Goal: Information Seeking & Learning: Check status

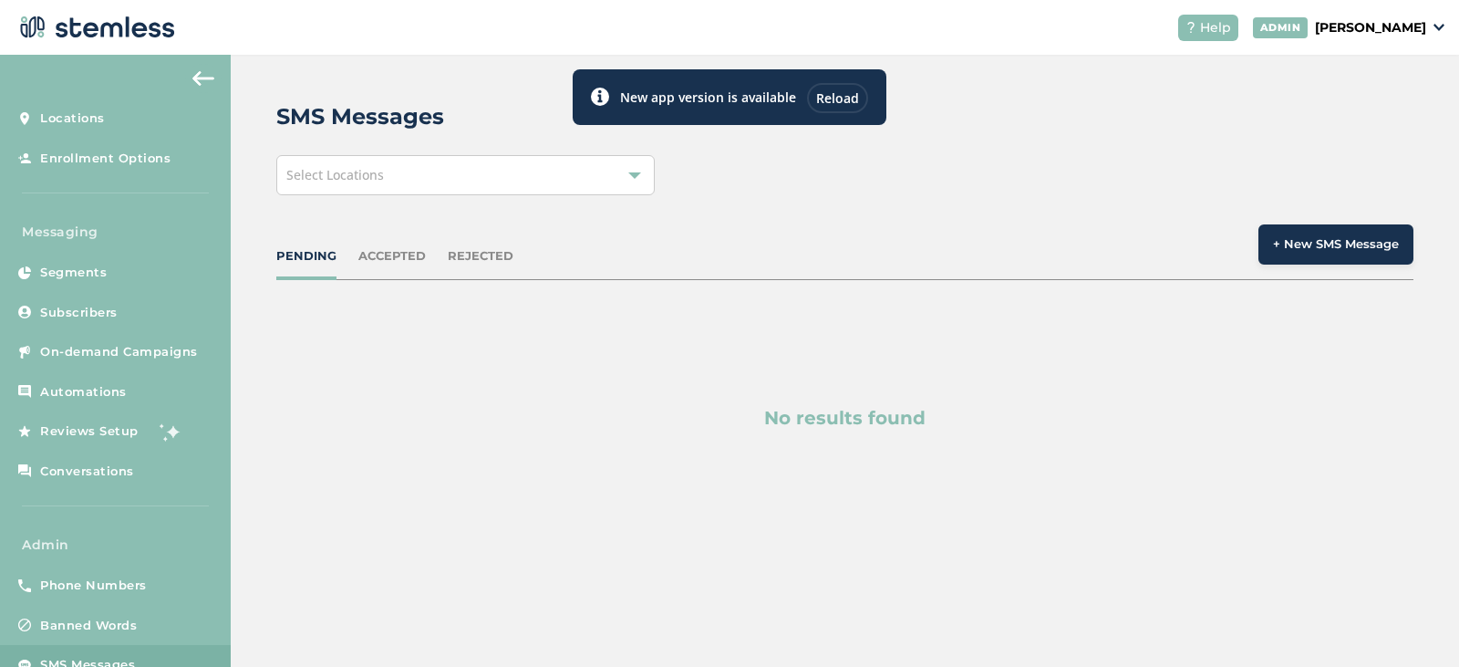
scroll to position [47, 0]
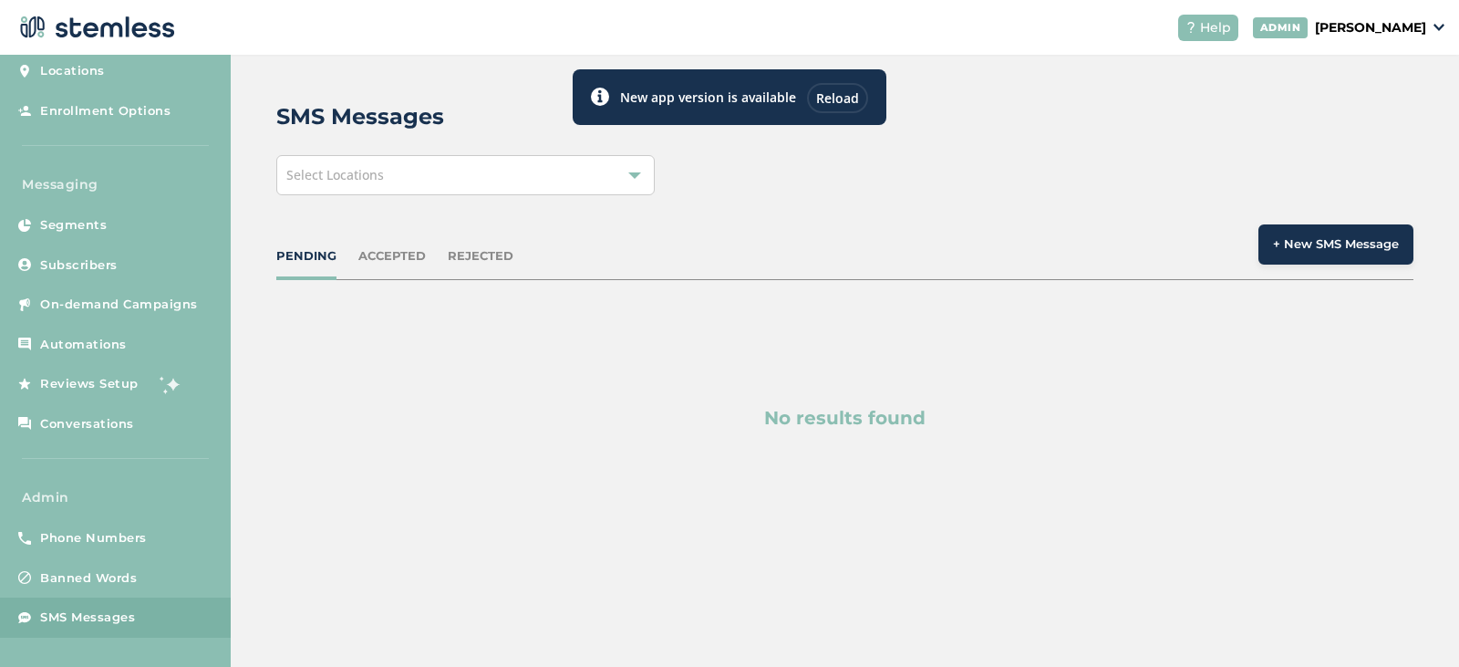
click at [447, 189] on div "Select Locations" at bounding box center [465, 175] width 379 height 40
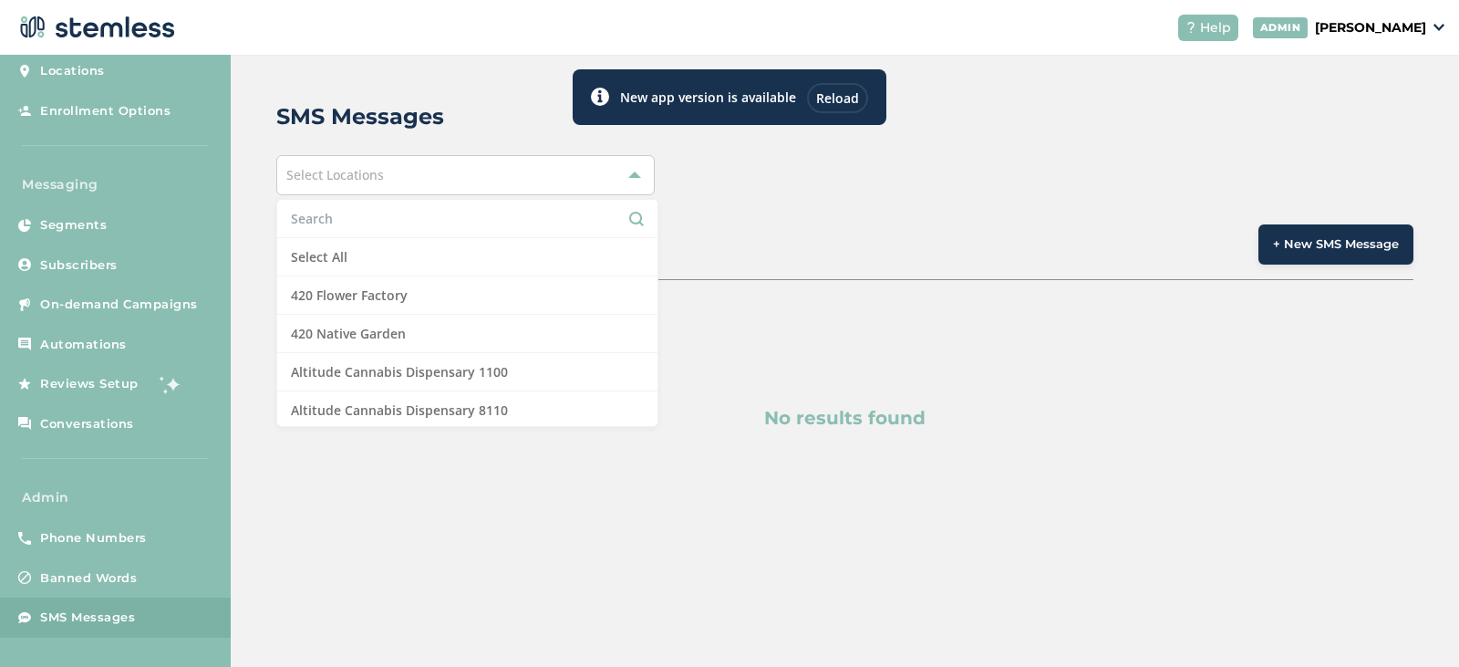
click at [835, 179] on div "Select Locations Select All 420 Flower Factory 420 Native Garden Altitude Canna…" at bounding box center [844, 175] width 1137 height 40
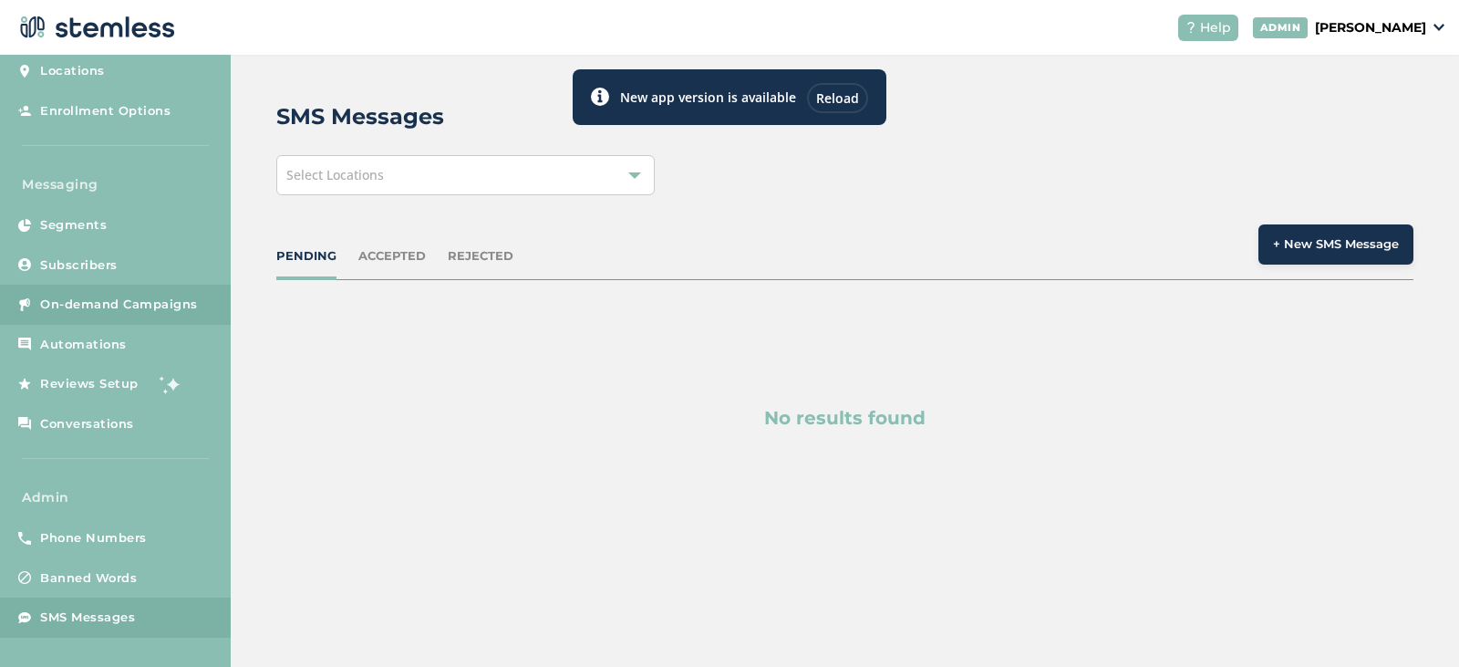
click at [96, 301] on span "On-demand Campaigns" at bounding box center [119, 304] width 158 height 18
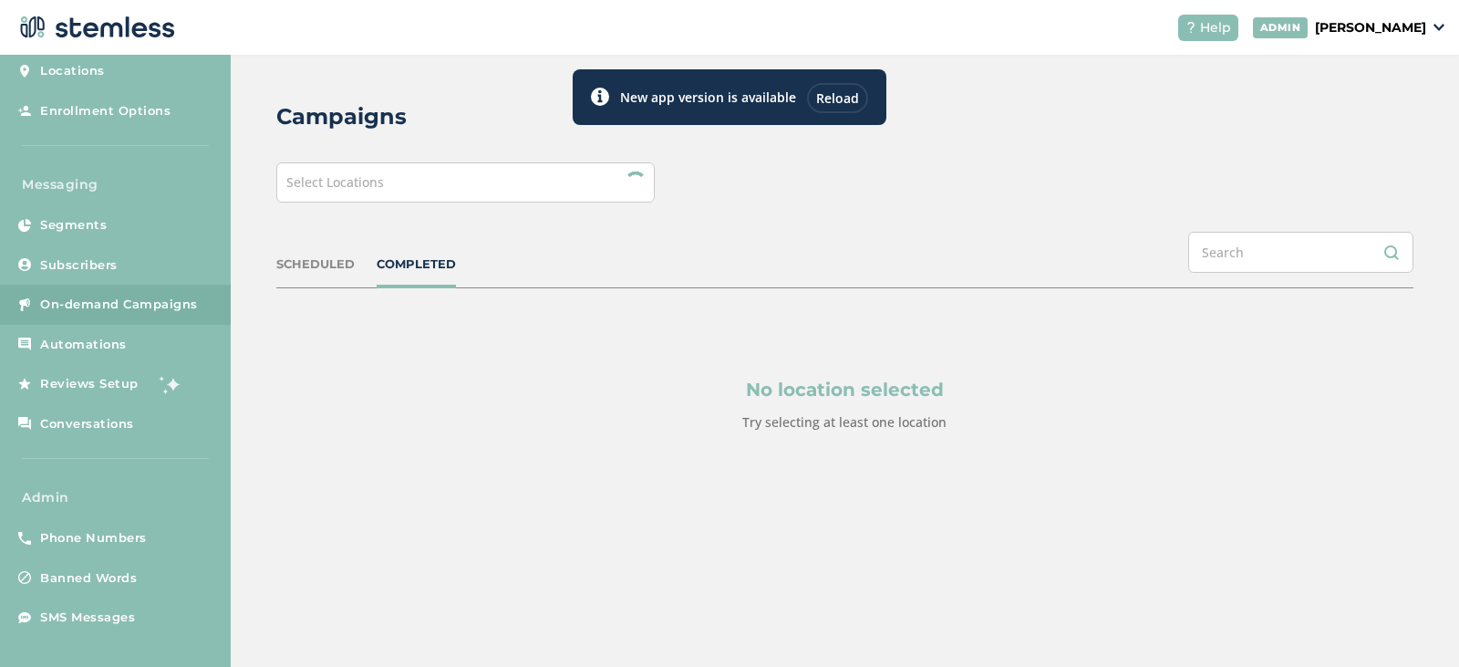
click at [402, 176] on div "Select Locations" at bounding box center [465, 182] width 379 height 40
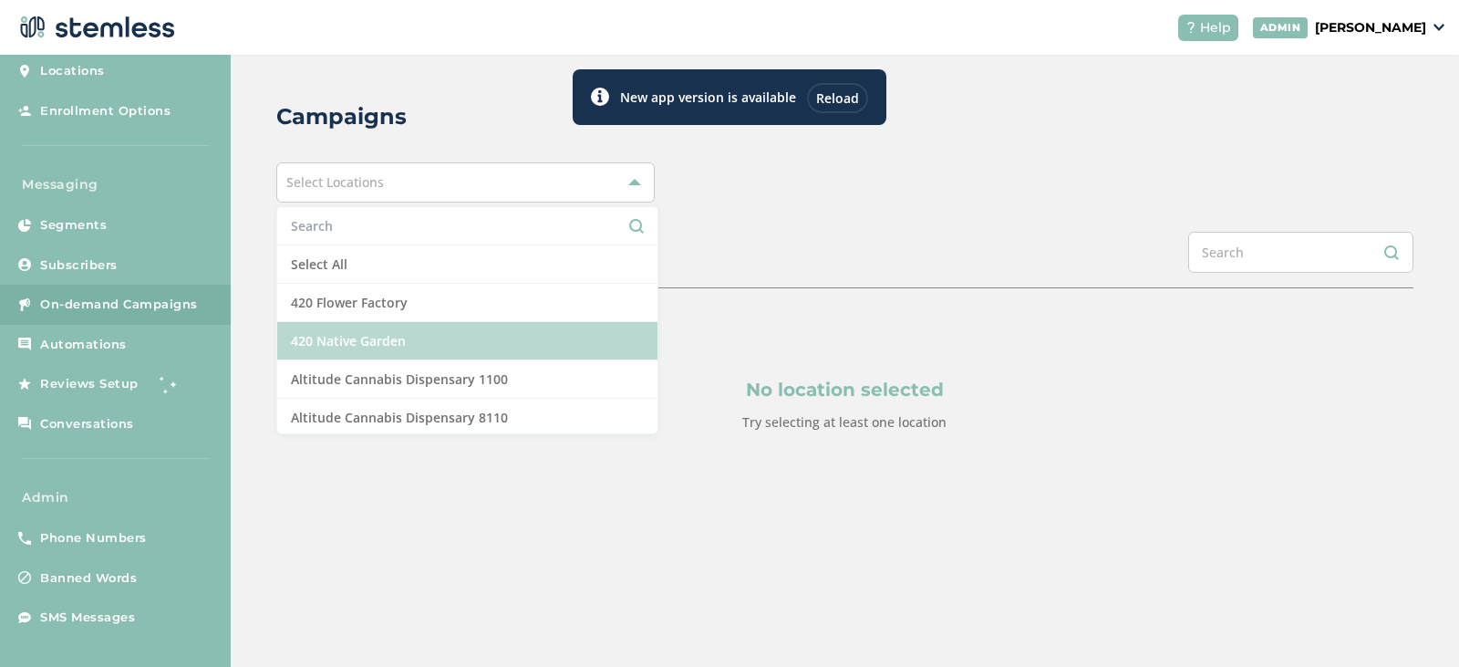
scroll to position [182, 0]
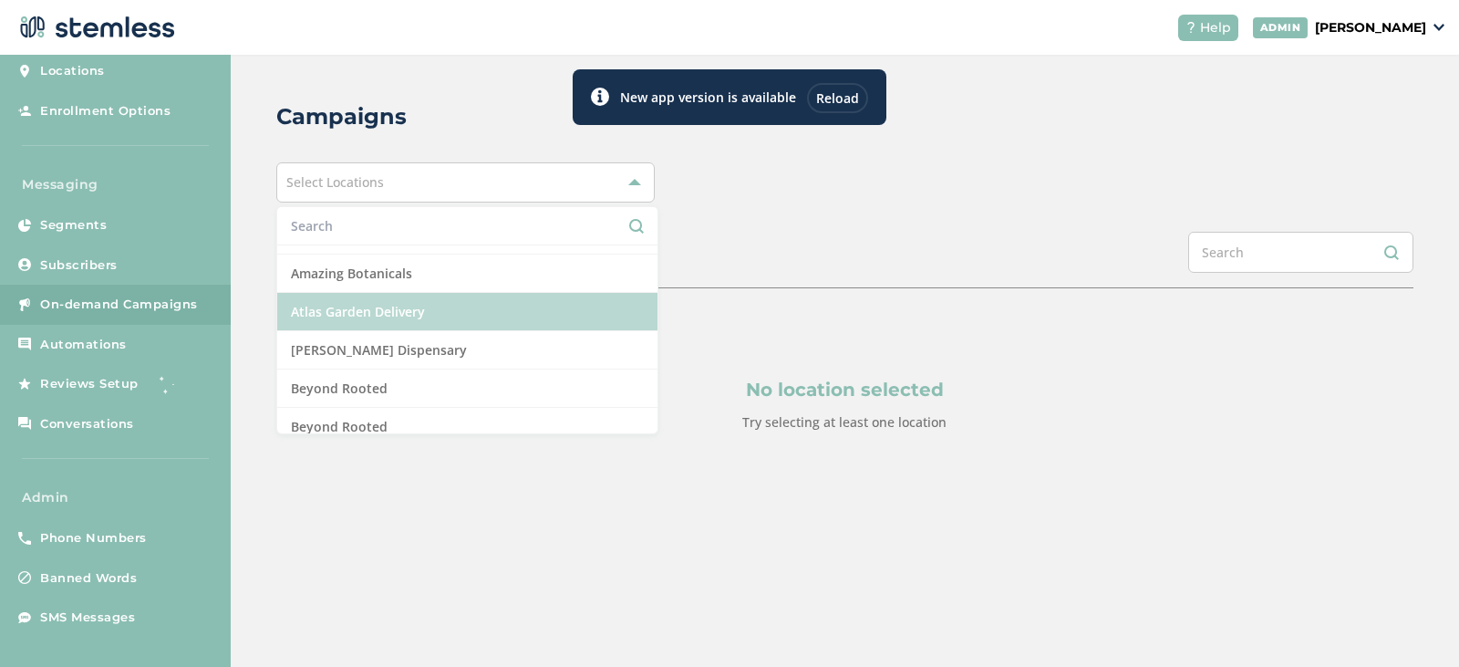
click at [386, 307] on li "Atlas Garden Delivery" at bounding box center [467, 312] width 380 height 38
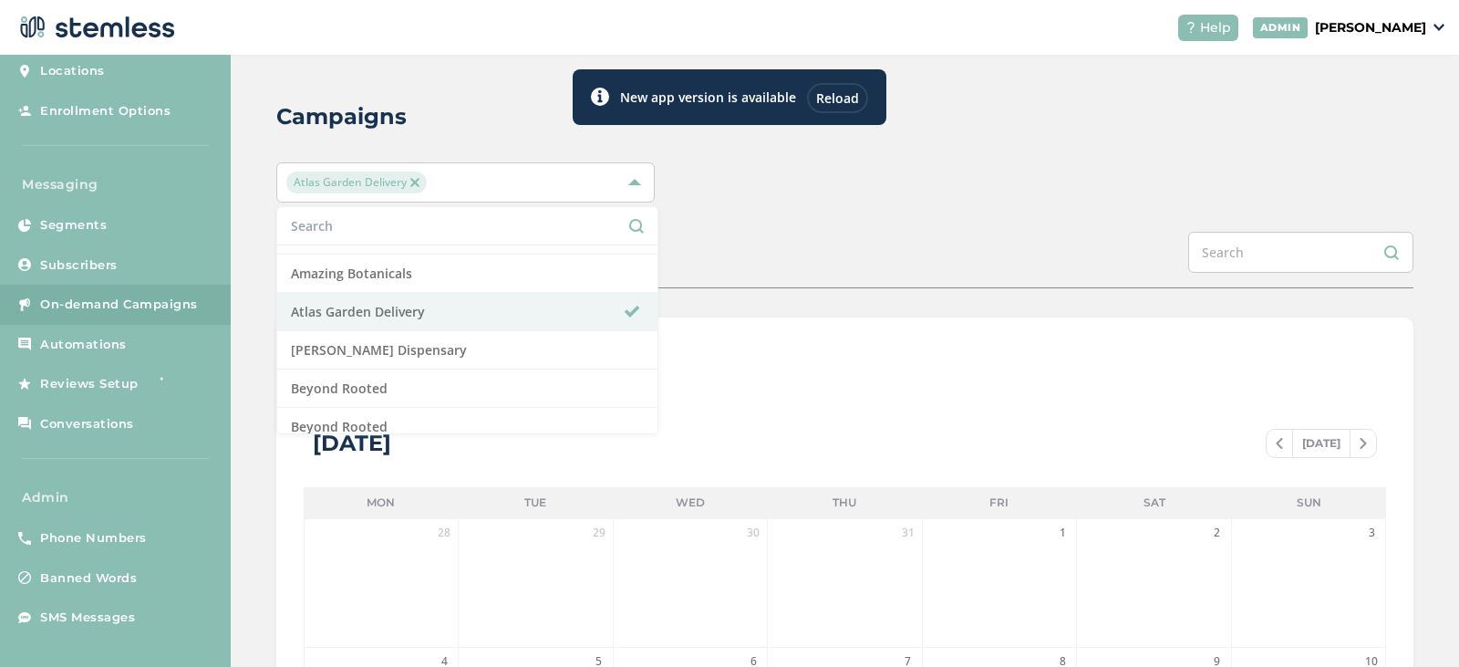
click at [791, 233] on div "SCHEDULED COMPLETED" at bounding box center [844, 260] width 1137 height 57
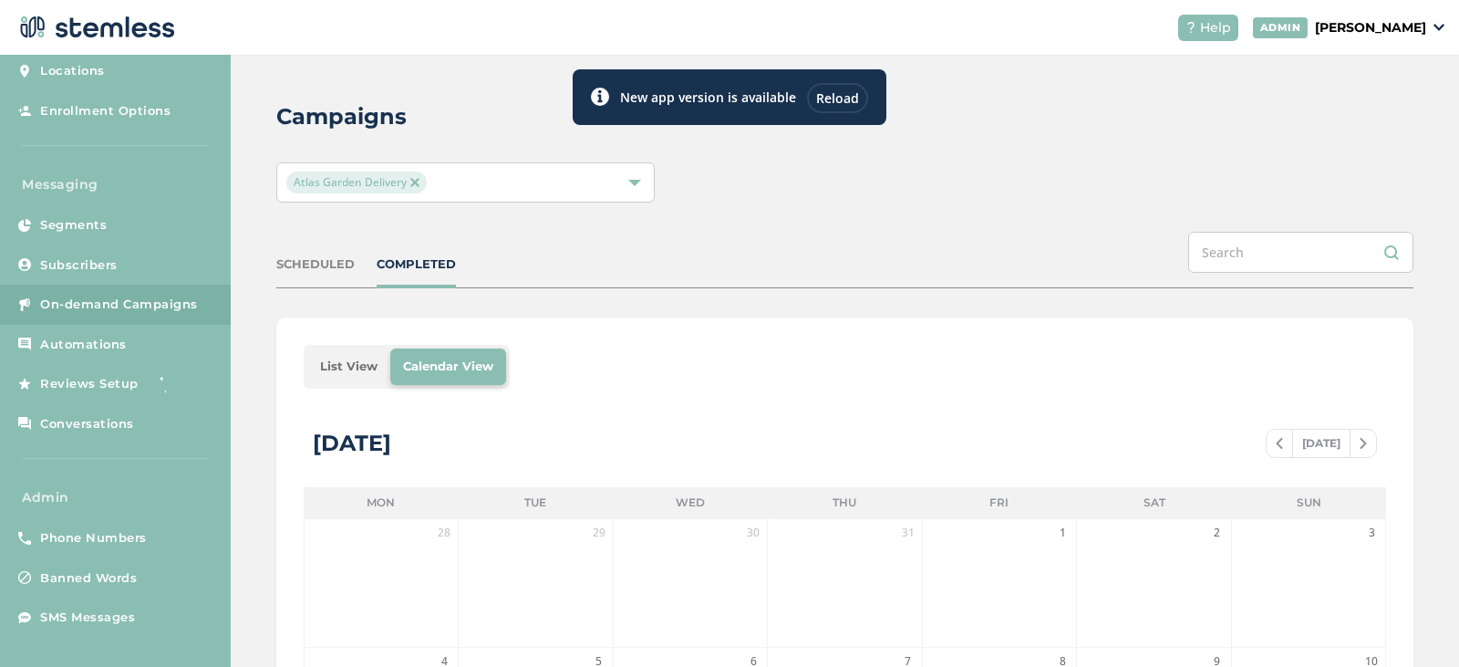
click at [414, 180] on img at bounding box center [414, 182] width 9 height 9
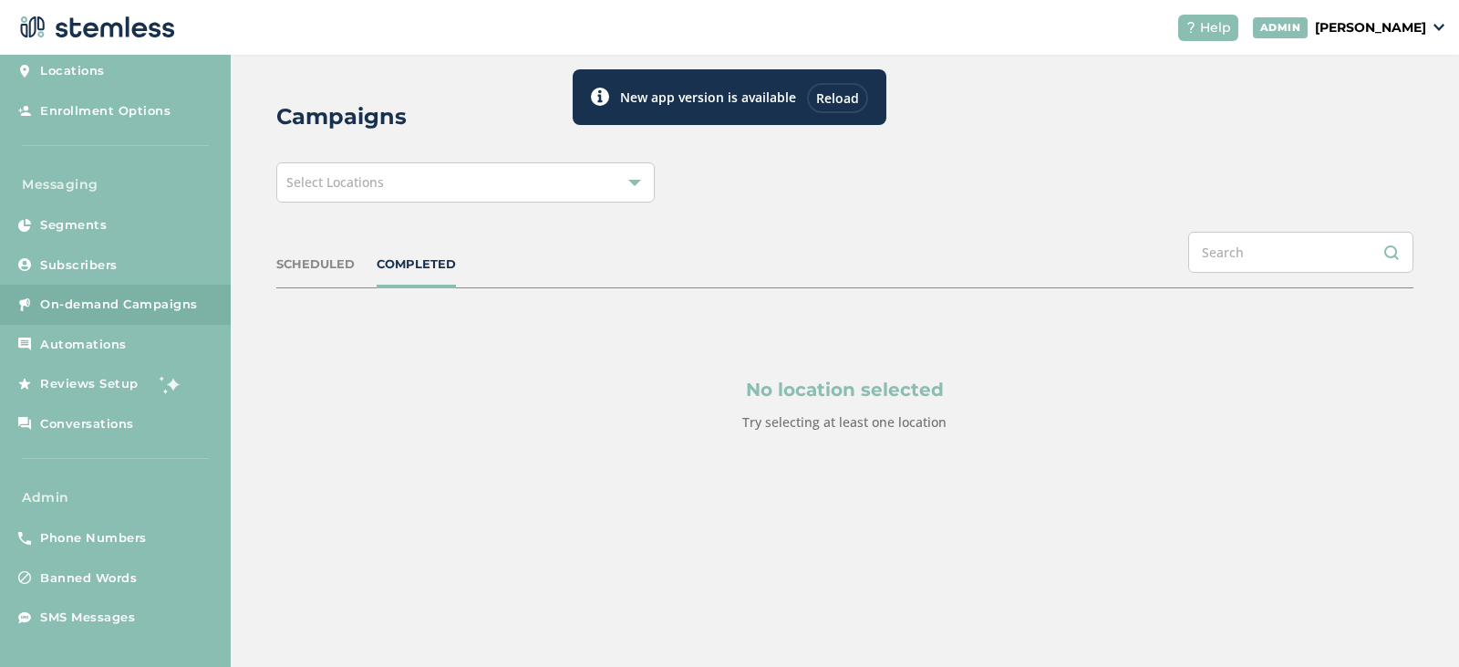
click at [438, 178] on div "Select Locations" at bounding box center [465, 182] width 379 height 40
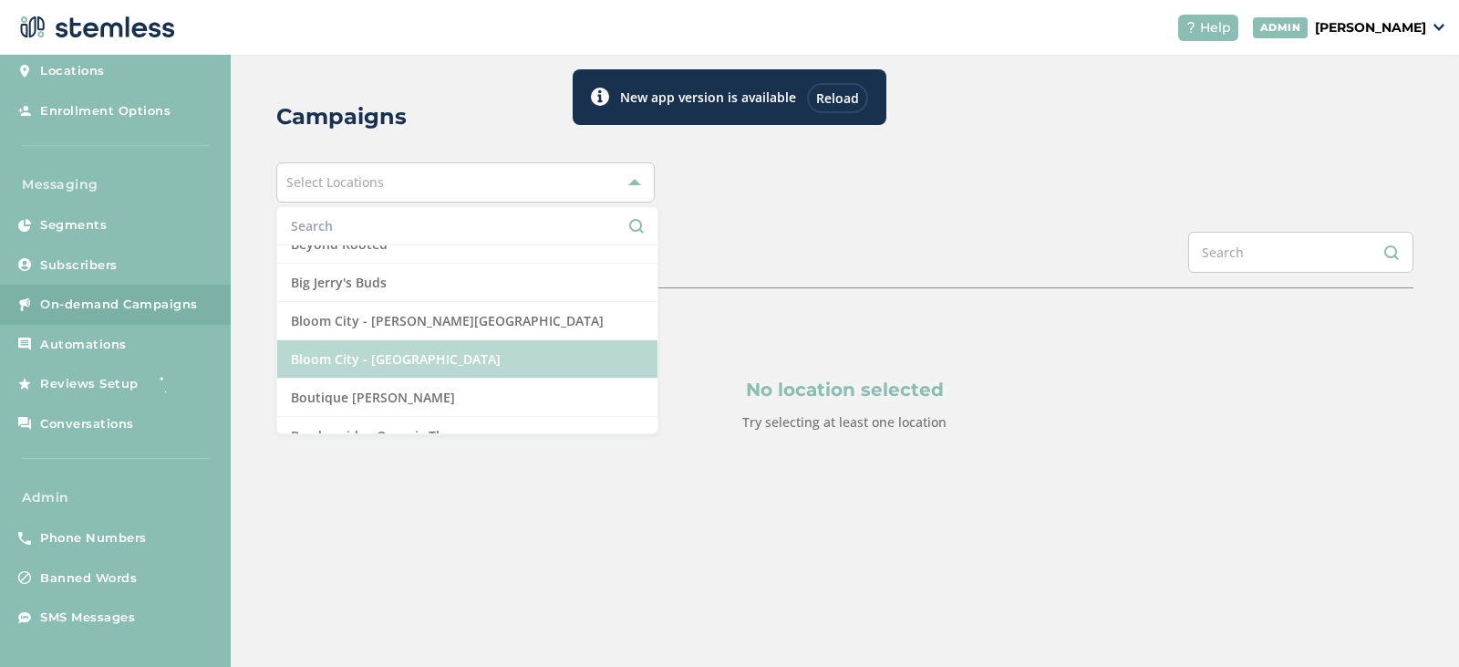
scroll to position [638, 0]
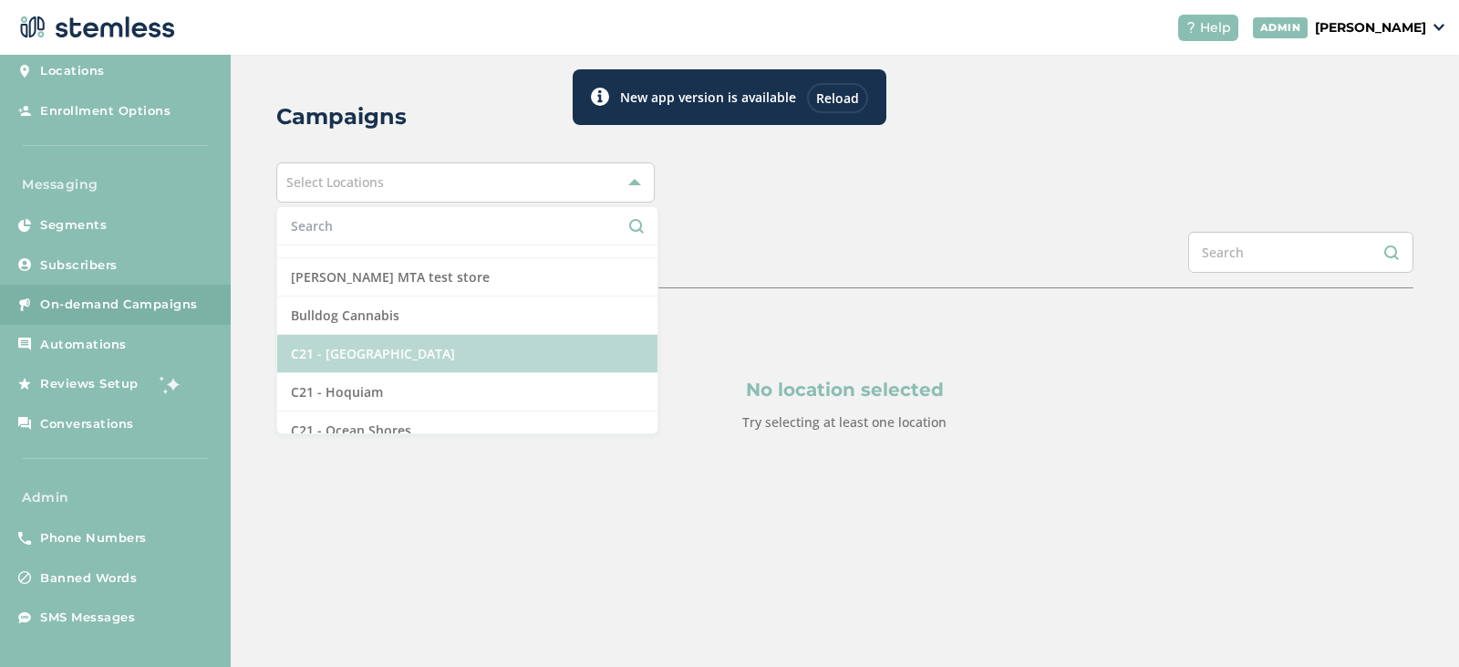
click at [388, 357] on li "C21 - [GEOGRAPHIC_DATA]" at bounding box center [467, 354] width 380 height 38
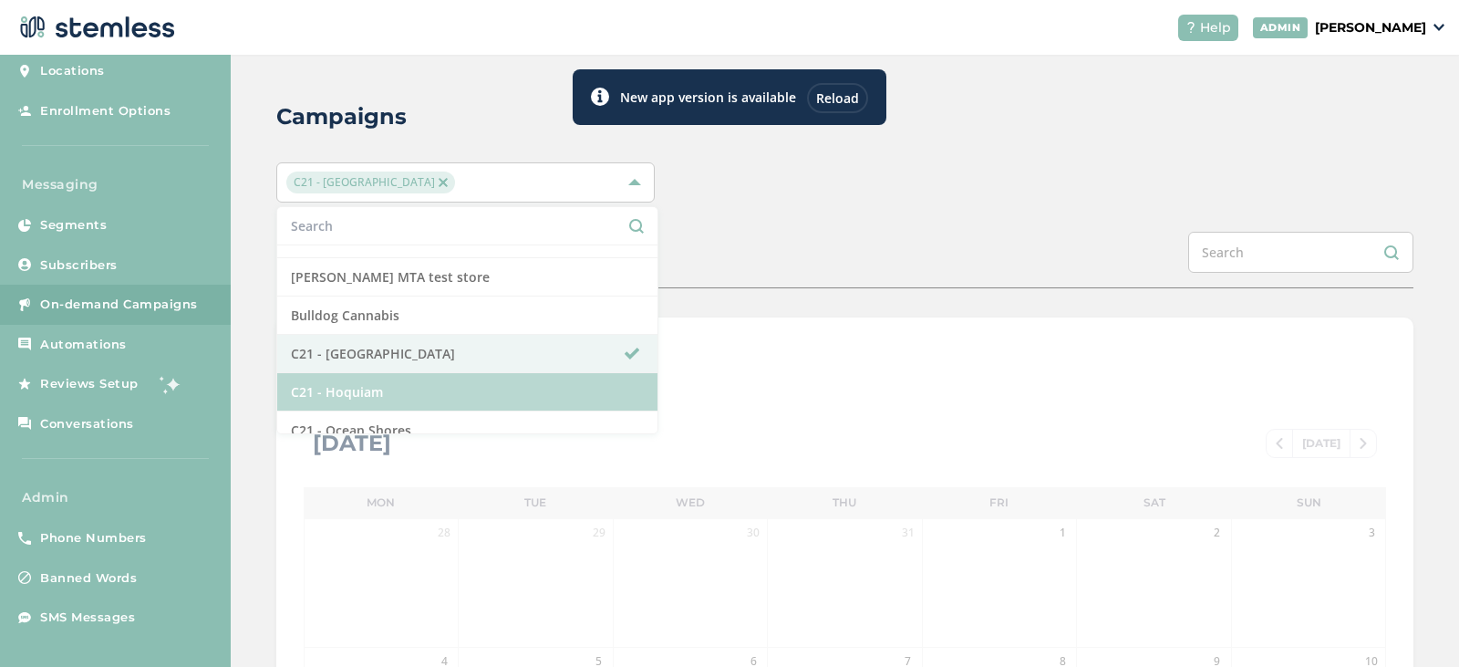
click at [387, 396] on li "C21 - Hoquiam" at bounding box center [467, 392] width 380 height 38
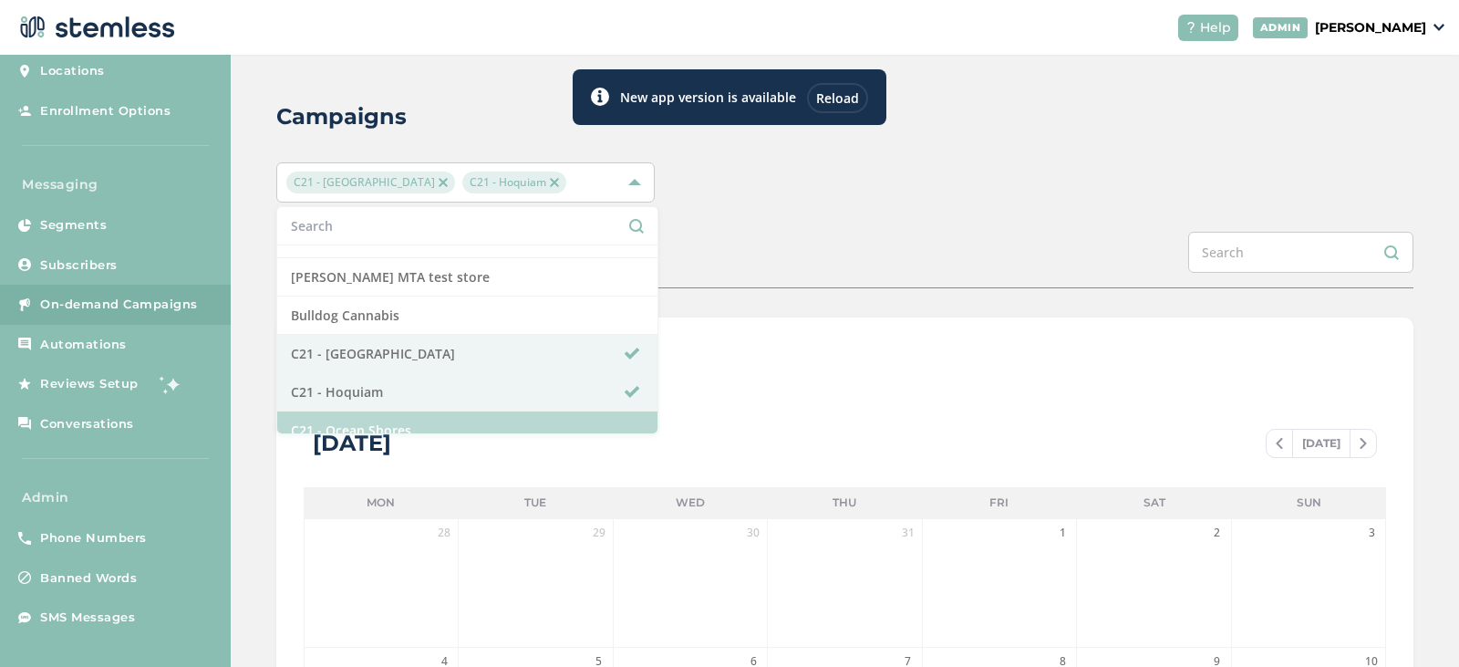
click at [386, 419] on li "C21 - Ocean Shores" at bounding box center [467, 430] width 380 height 38
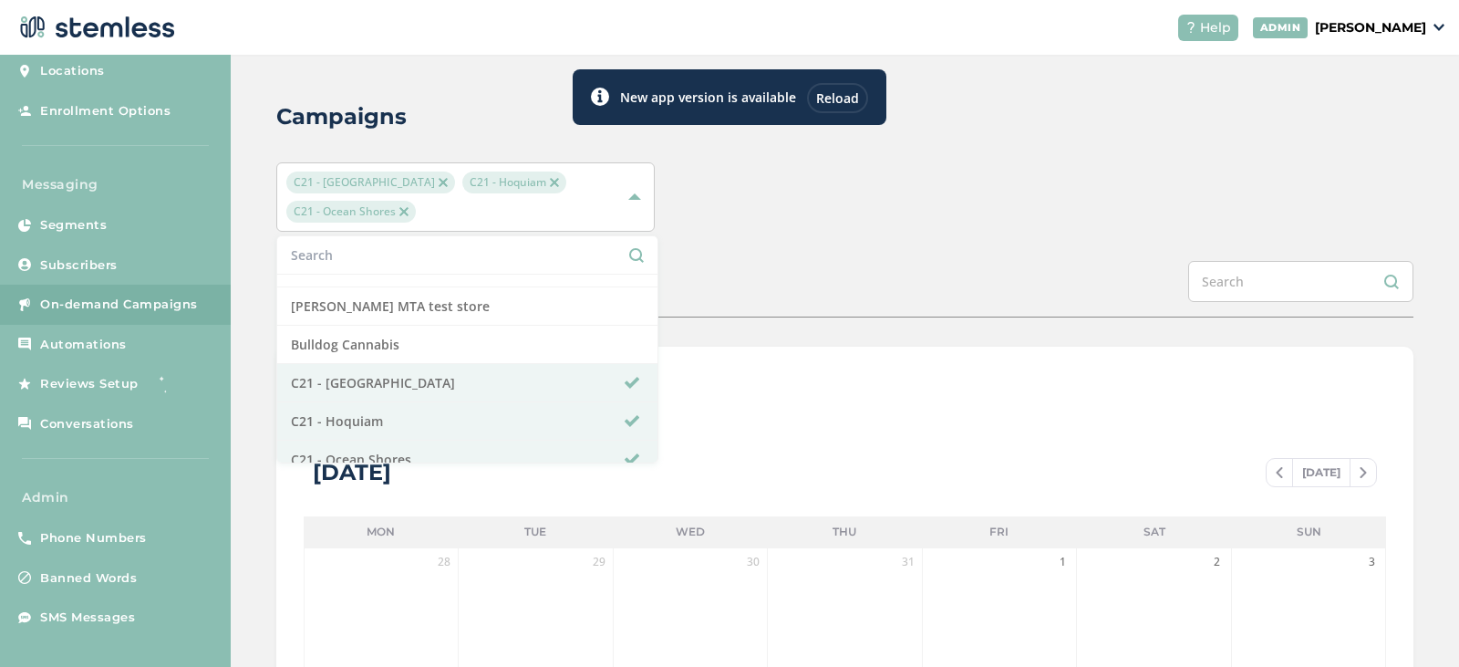
click at [811, 202] on div "C21 - [GEOGRAPHIC_DATA] C21 - Hoquiam C21 - Ocean Shores Select All 420 Flower …" at bounding box center [844, 196] width 1137 height 69
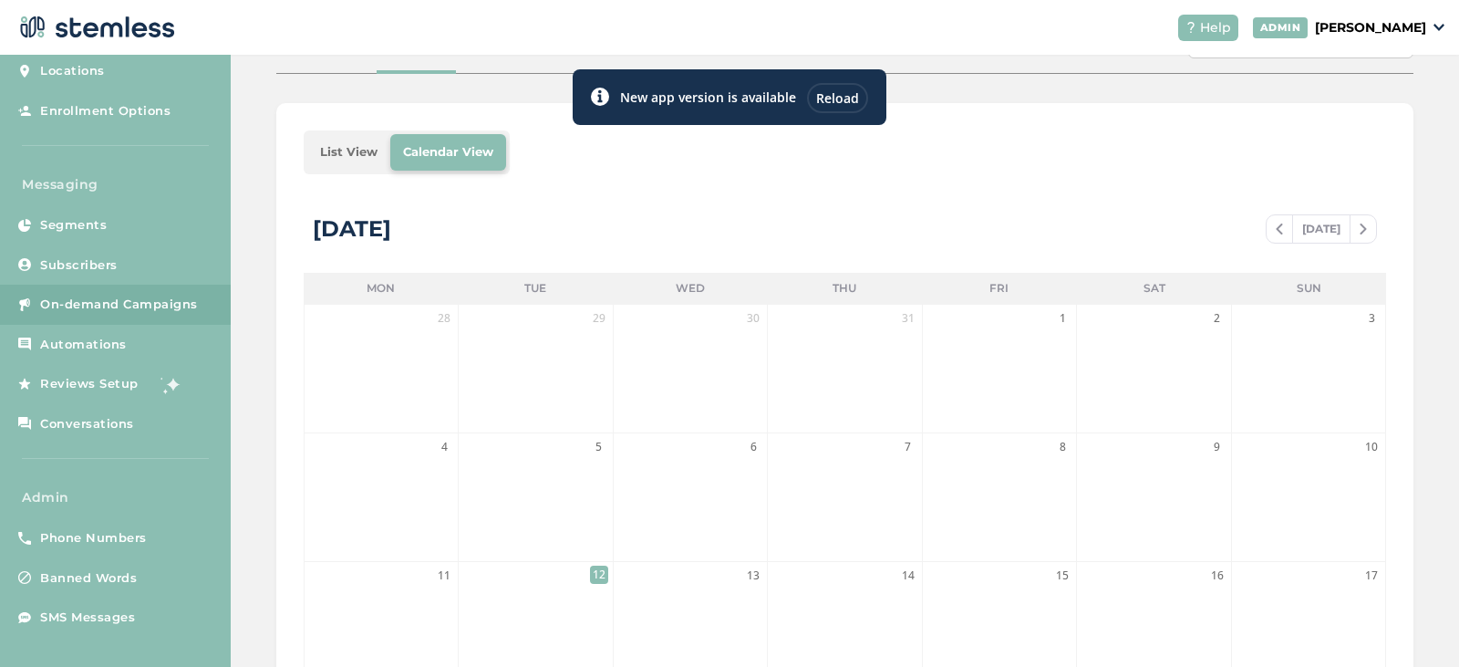
scroll to position [182, 0]
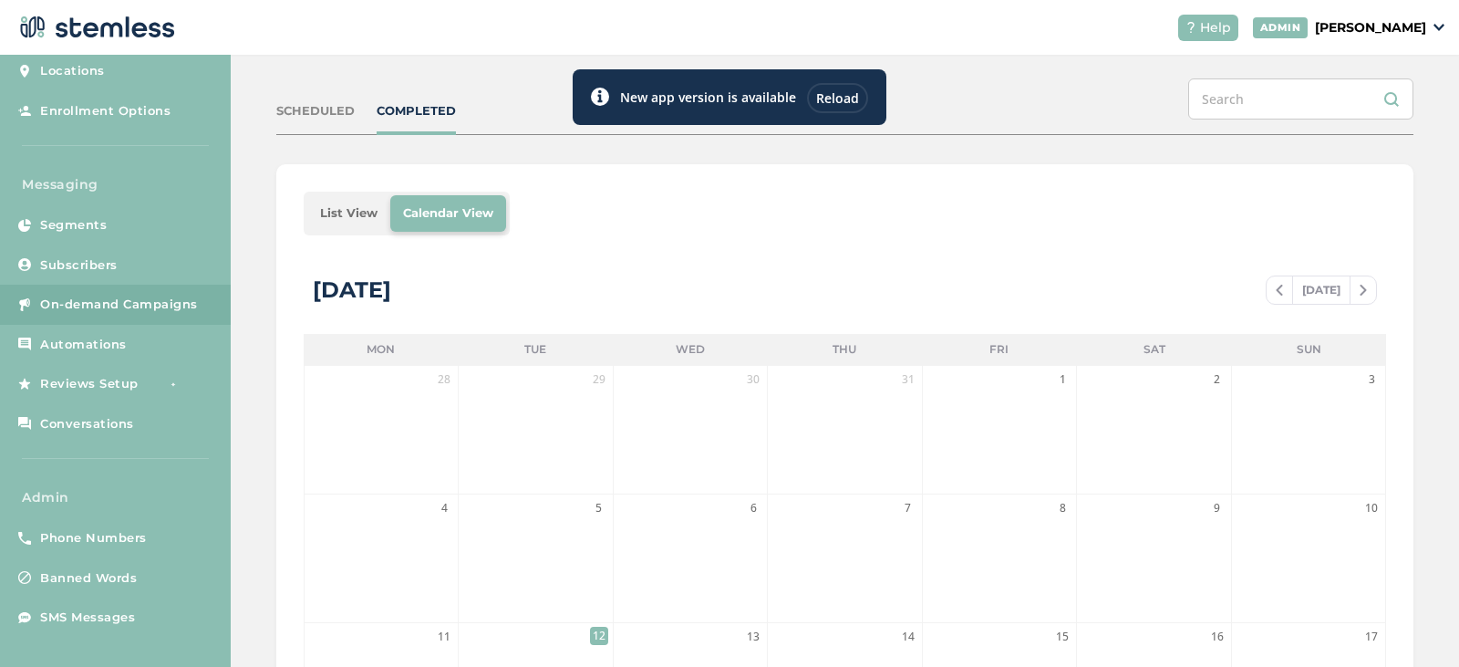
click at [335, 222] on li "List View" at bounding box center [348, 213] width 83 height 36
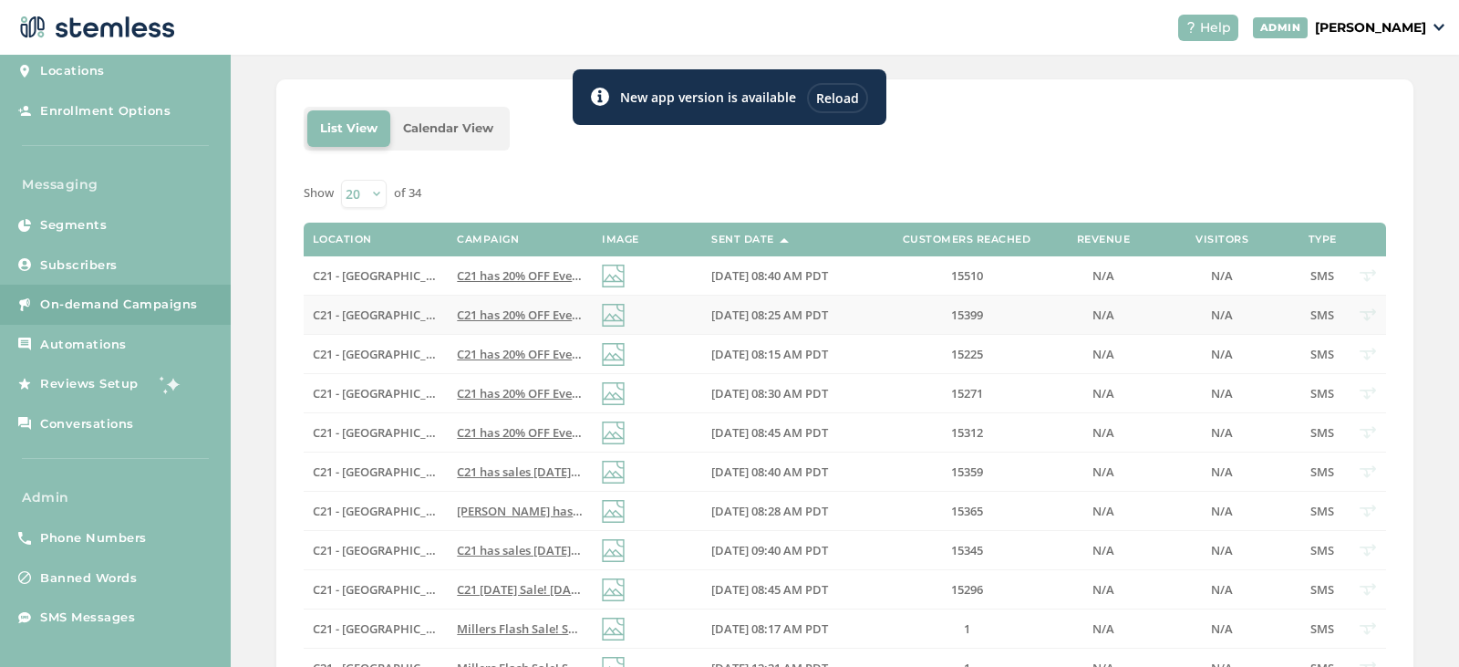
scroll to position [274, 0]
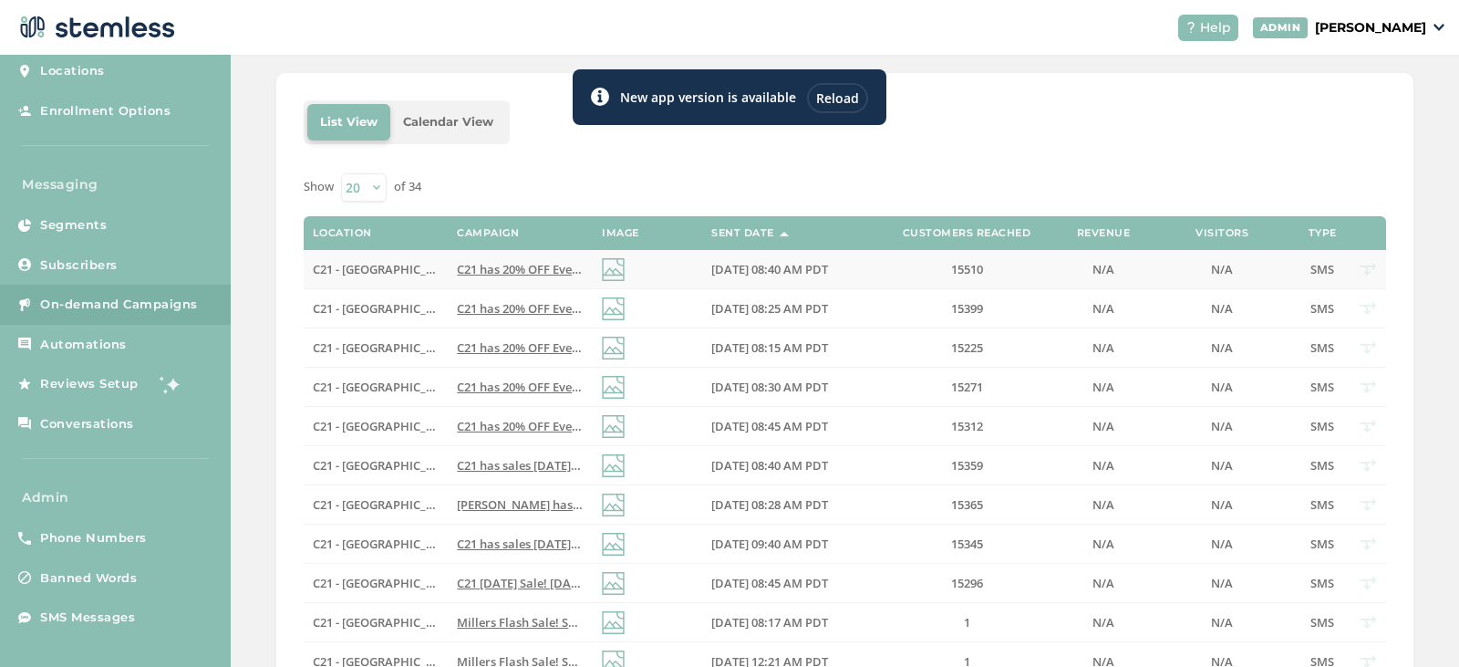
click at [468, 274] on span "C21 has 20% OFF Everything [DATE]! Follow link for more details:) Reply END to …" at bounding box center [697, 269] width 480 height 16
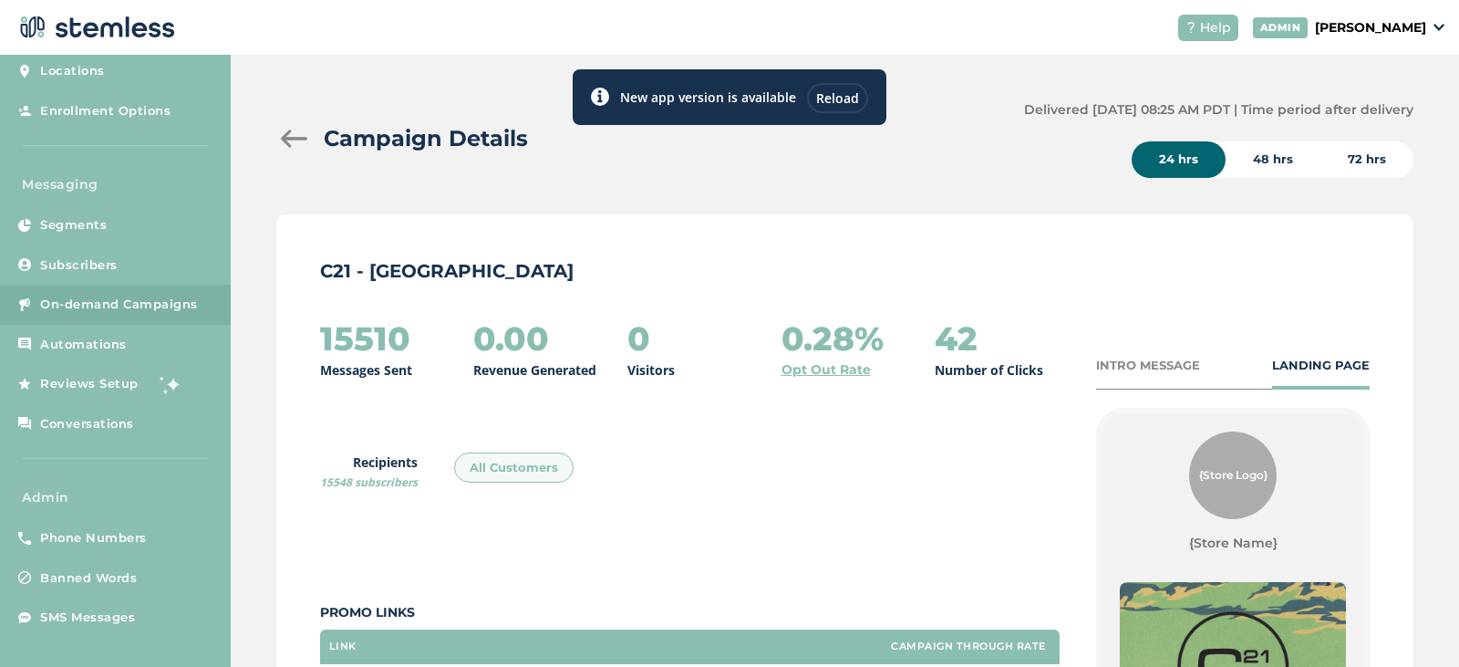
click at [800, 376] on link "Opt Out Rate" at bounding box center [825, 369] width 89 height 19
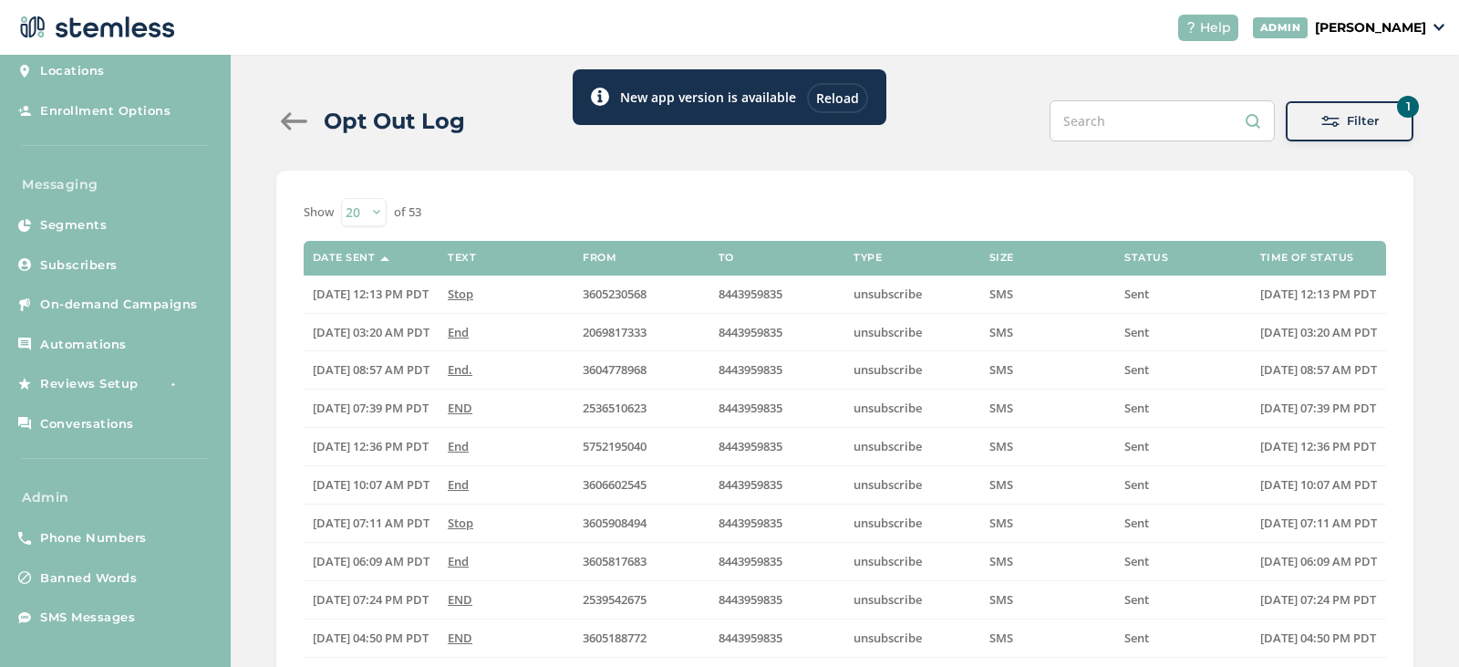
click at [286, 125] on div at bounding box center [294, 121] width 36 height 18
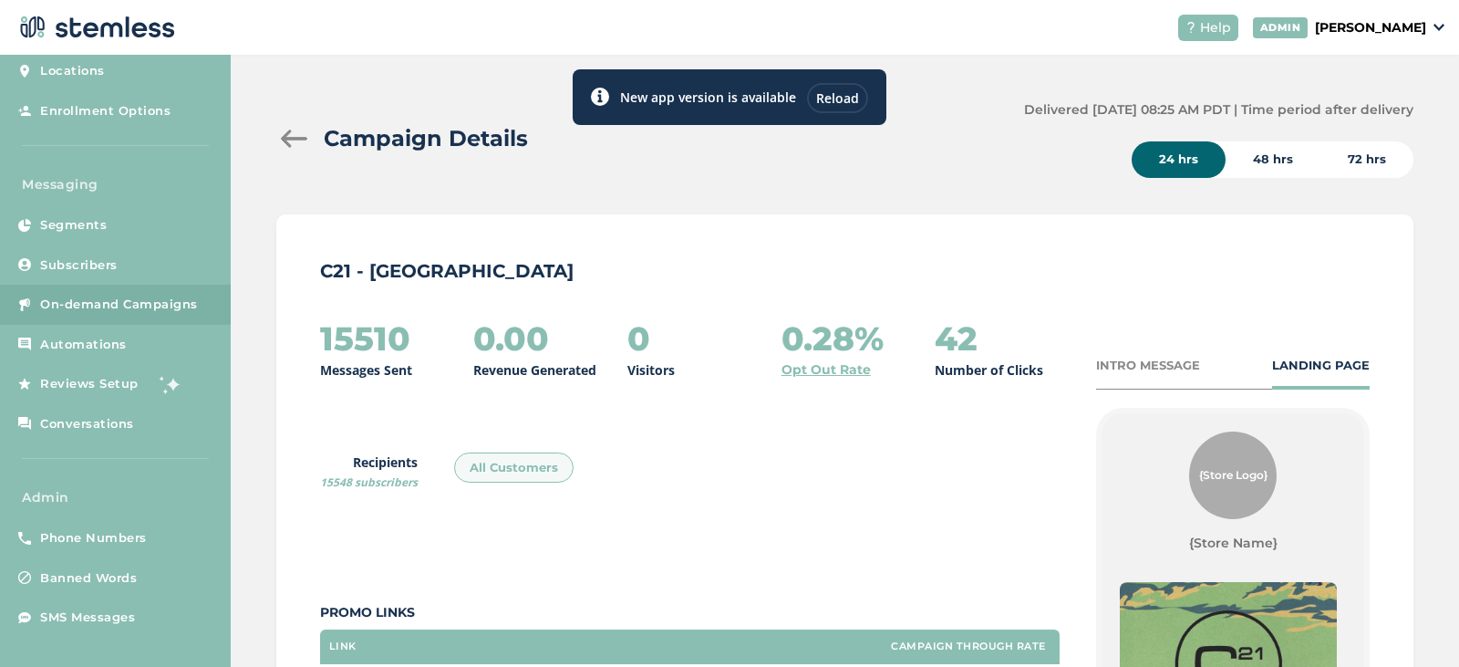
click at [280, 139] on div at bounding box center [294, 138] width 36 height 18
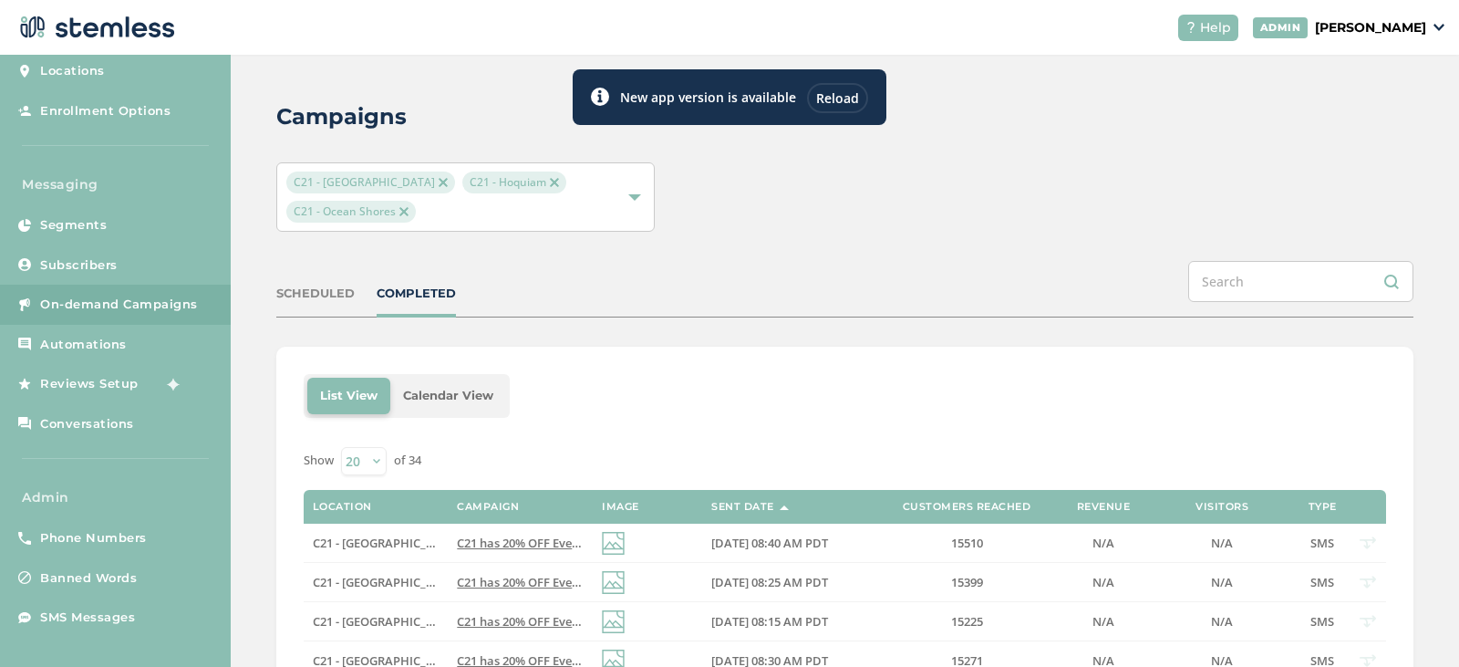
click at [404, 216] on img at bounding box center [403, 211] width 9 height 9
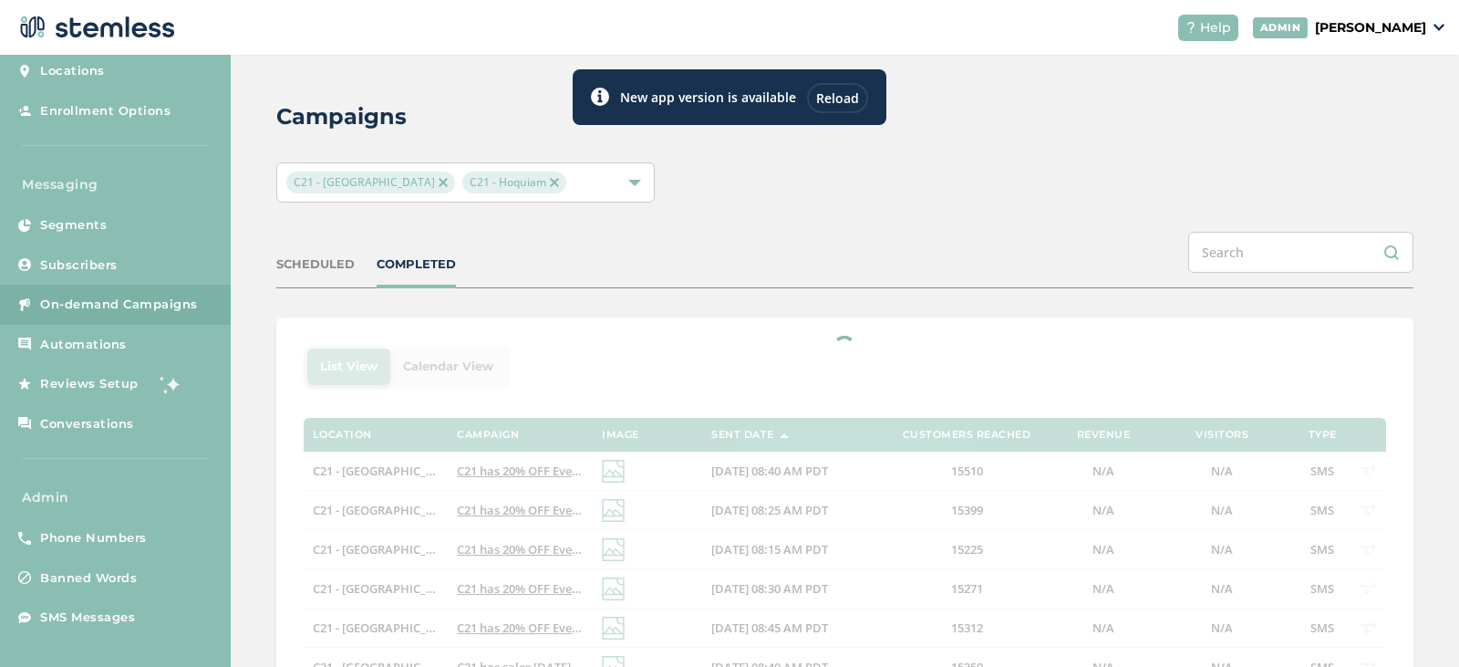
click at [439, 186] on img at bounding box center [443, 182] width 9 height 9
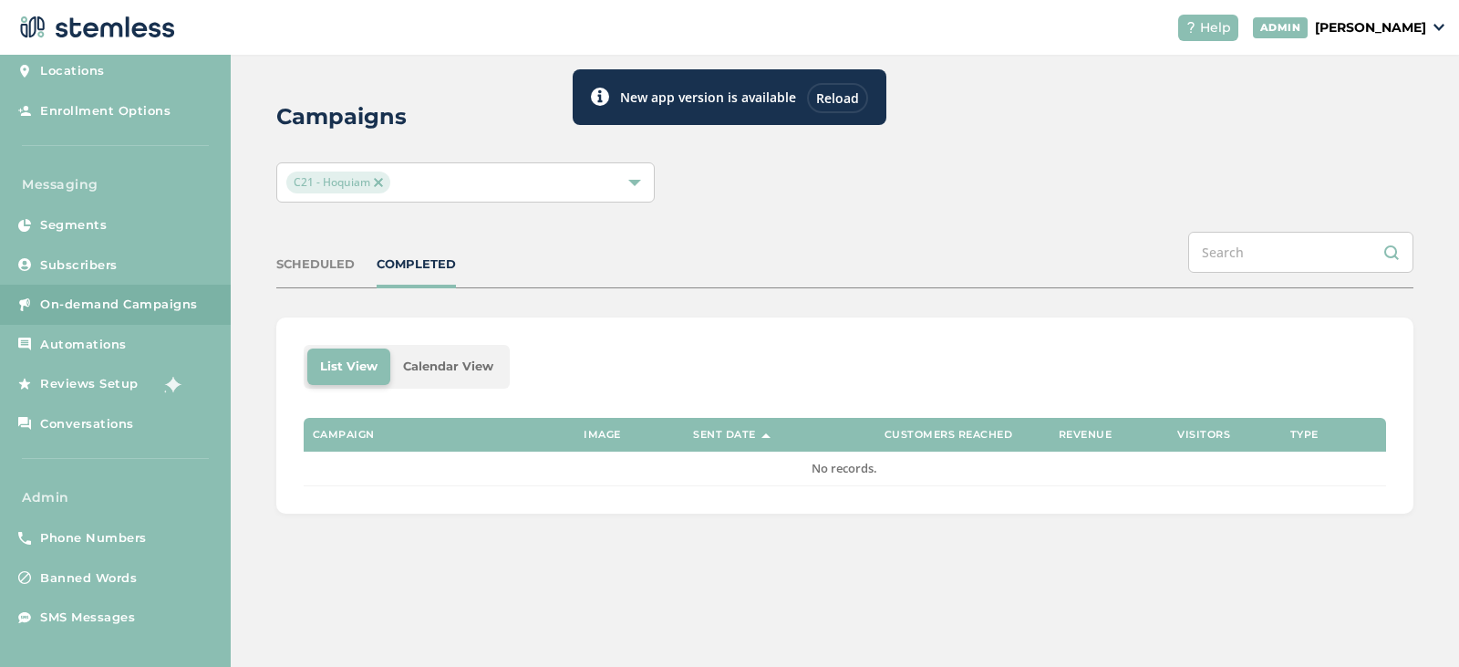
click at [381, 187] on img at bounding box center [378, 182] width 9 height 9
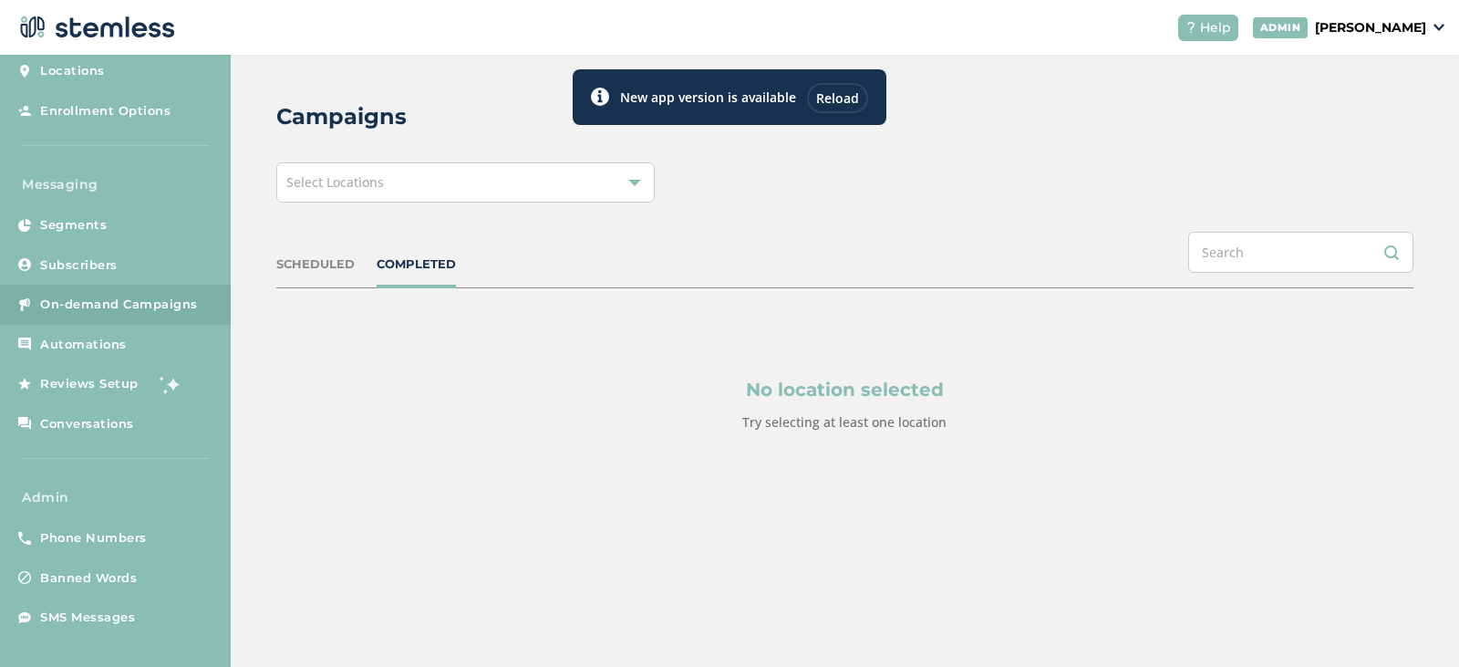
click at [416, 182] on div "Select Locations" at bounding box center [465, 182] width 379 height 40
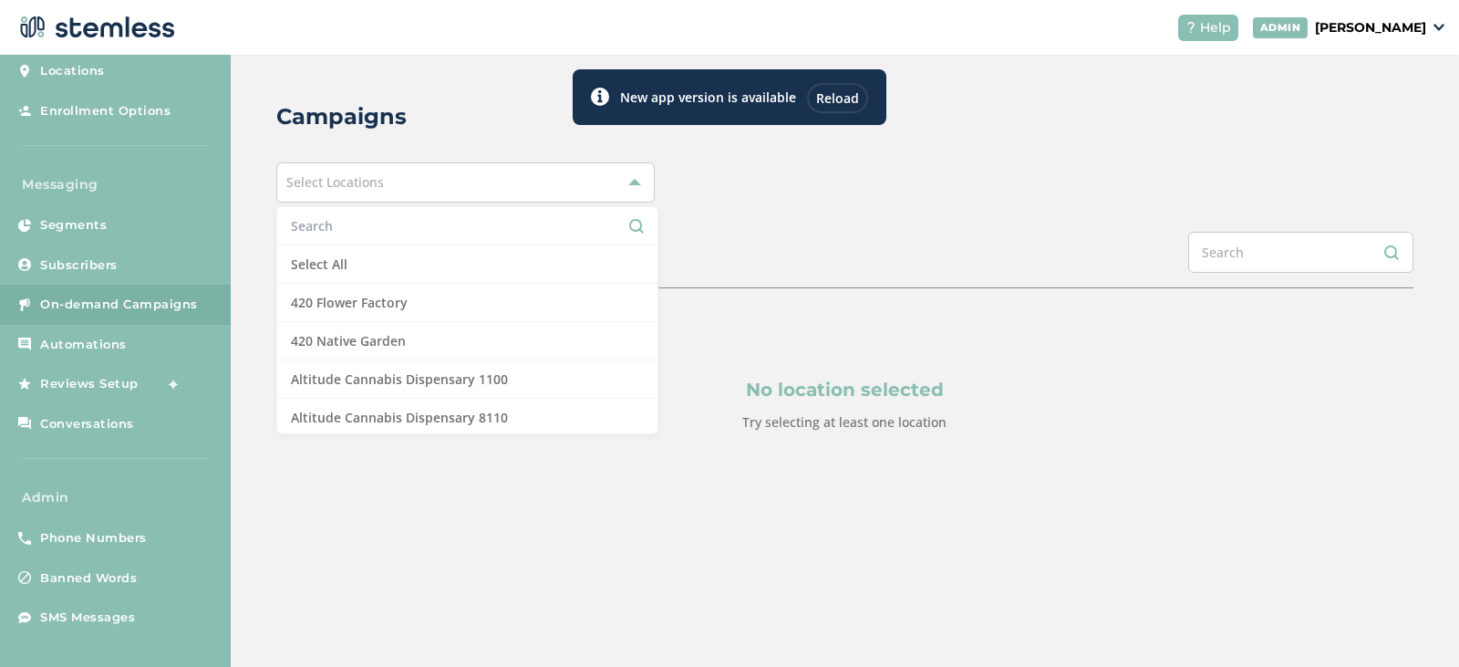
click at [390, 222] on input "text" at bounding box center [467, 225] width 353 height 19
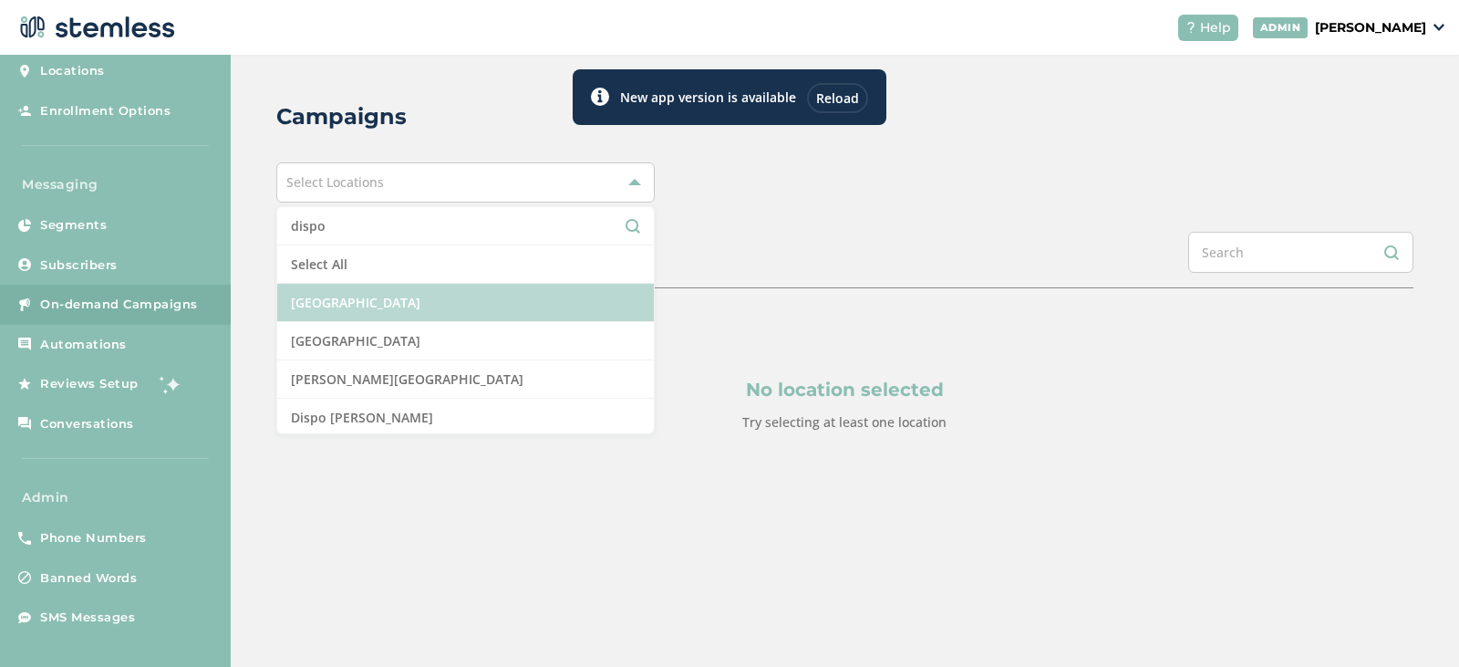
type input "dispo"
click at [489, 308] on li "[GEOGRAPHIC_DATA]" at bounding box center [466, 303] width 378 height 38
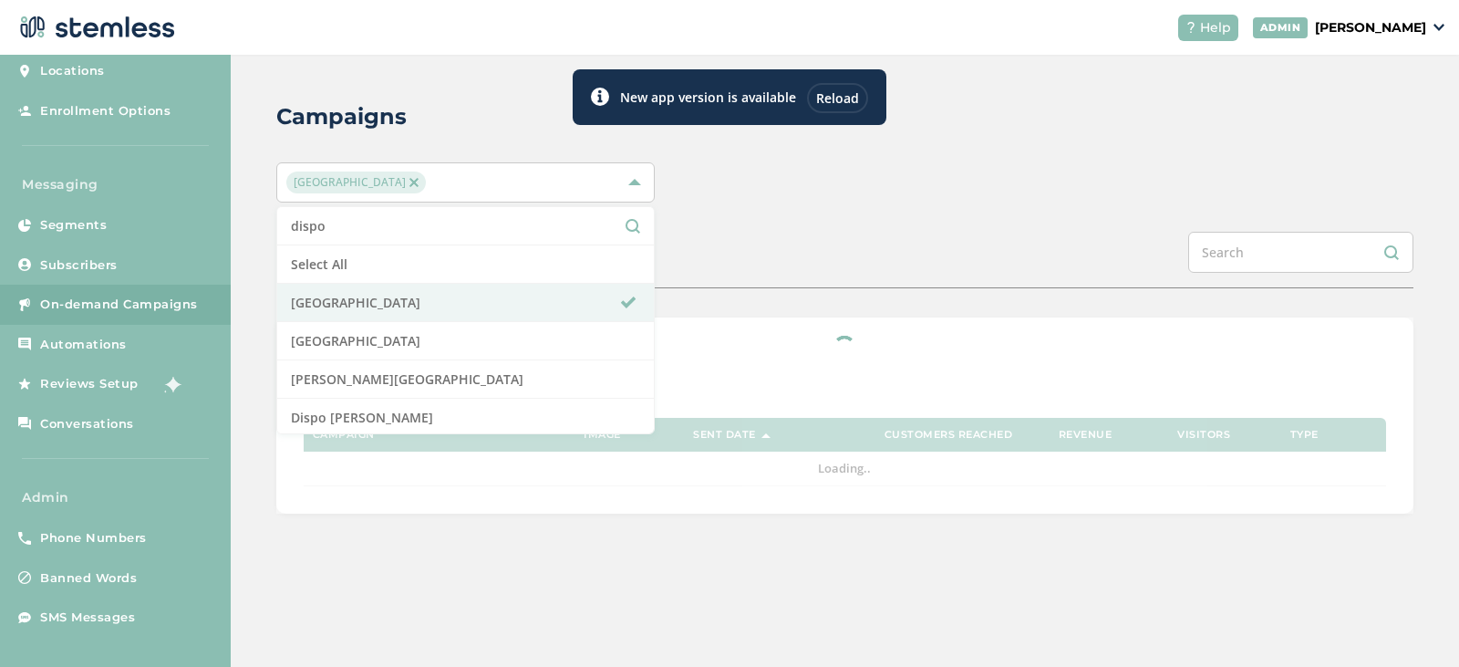
click at [781, 205] on div "Campaigns [GEOGRAPHIC_DATA] North dispo Select All Dispo [GEOGRAPHIC_DATA] [GEO…" at bounding box center [845, 307] width 1228 height 504
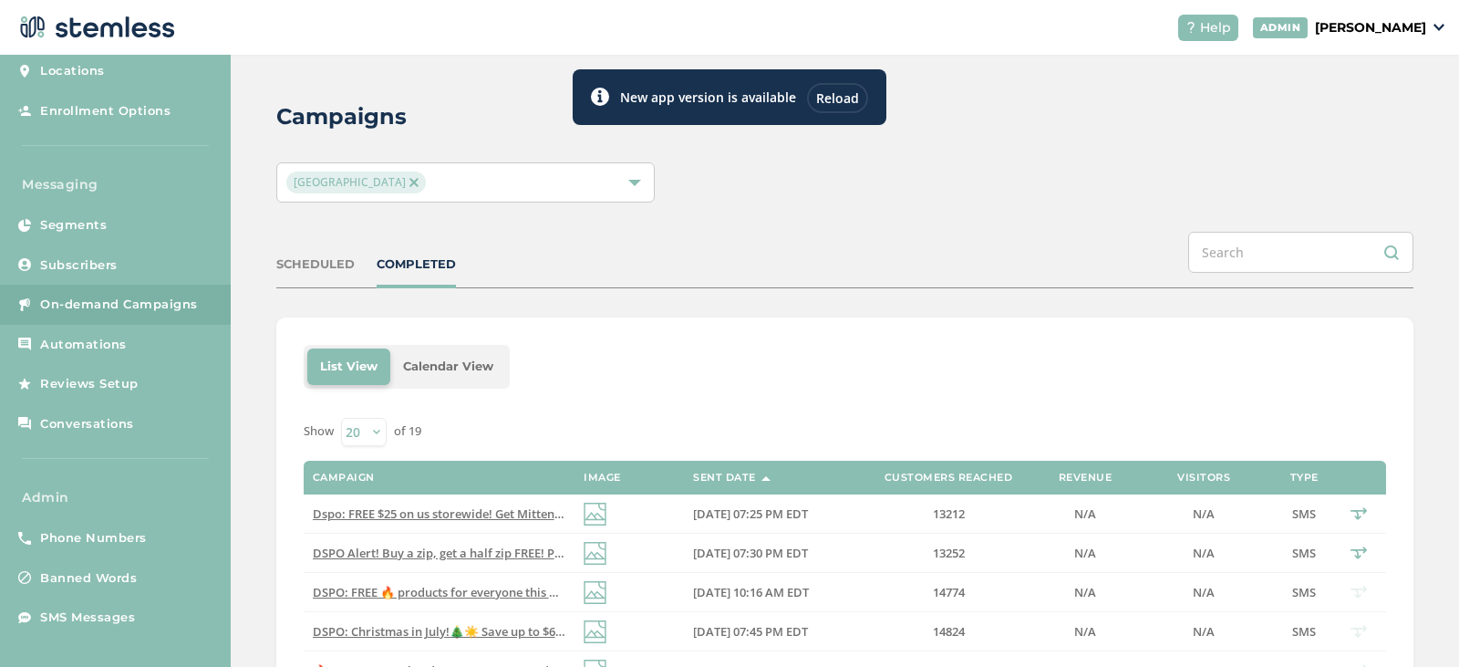
click at [469, 181] on div "[GEOGRAPHIC_DATA]" at bounding box center [456, 182] width 341 height 22
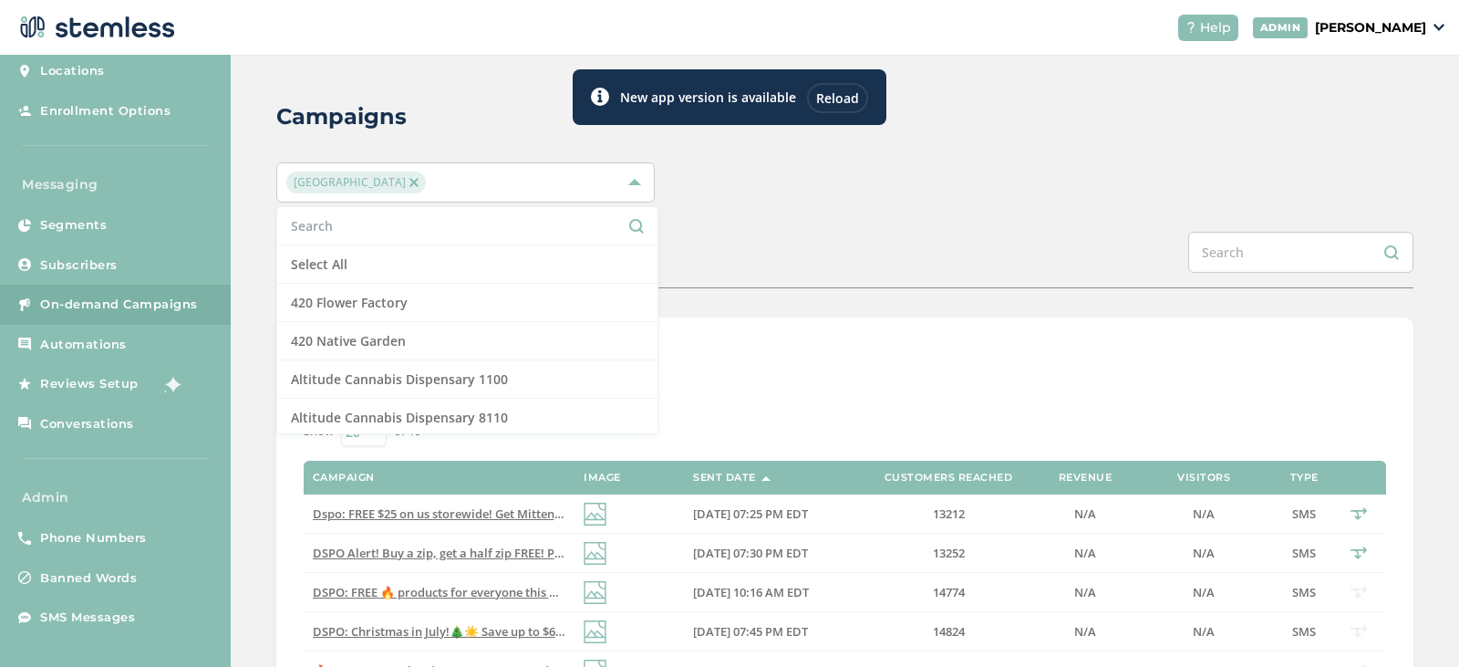
click at [407, 233] on input "text" at bounding box center [467, 225] width 353 height 19
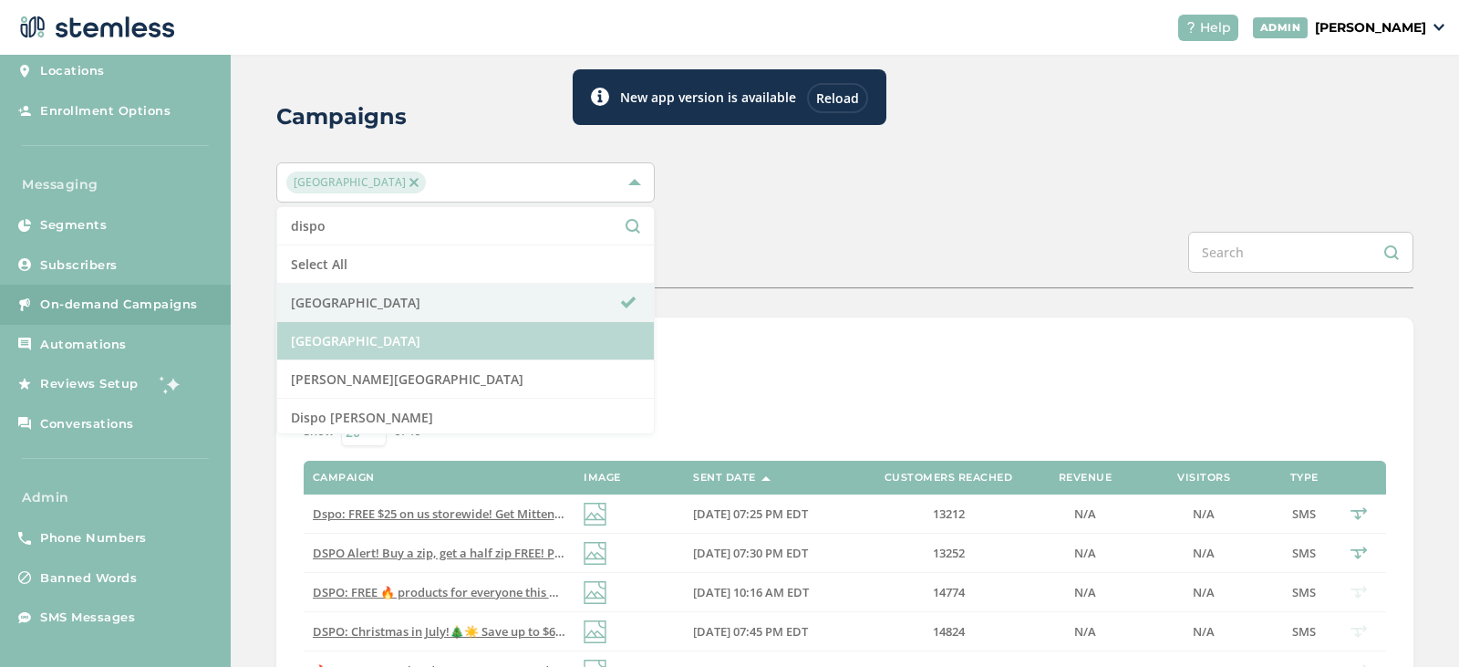
type input "dispo"
click at [447, 340] on li "[GEOGRAPHIC_DATA]" at bounding box center [466, 341] width 378 height 38
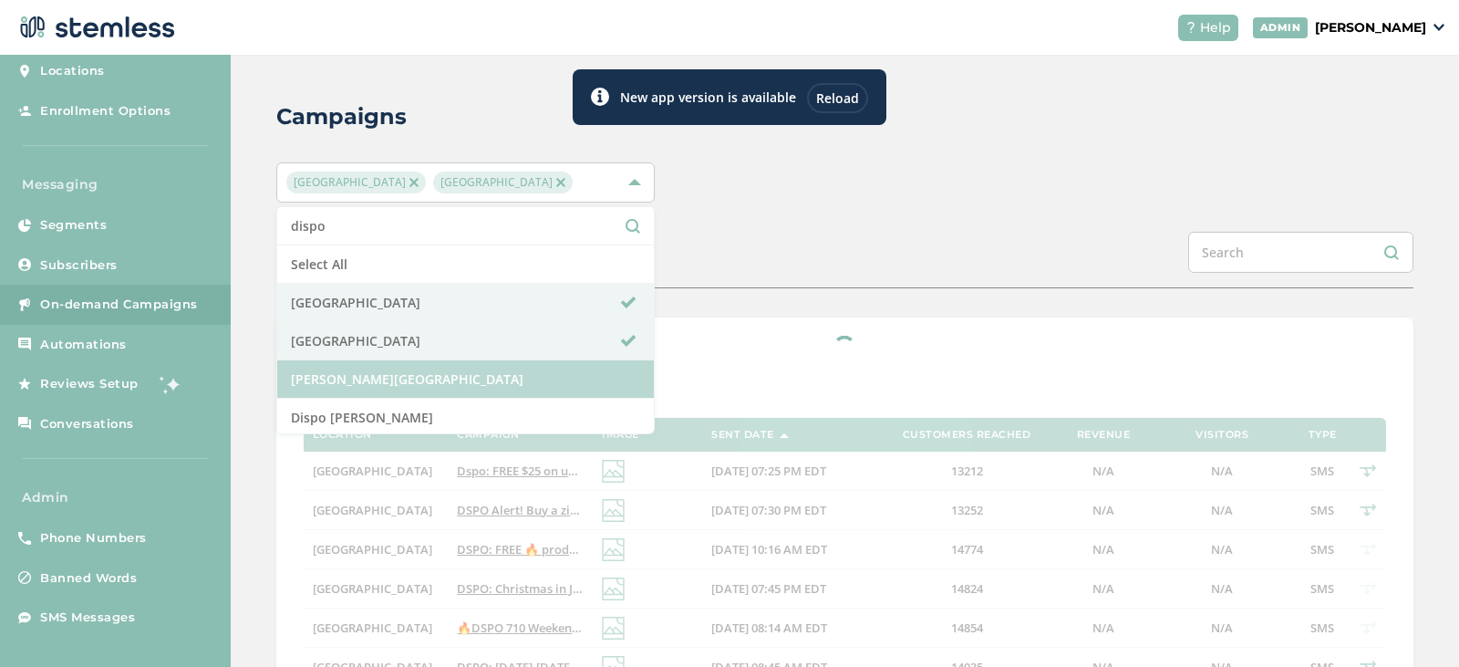
click at [452, 382] on li "[PERSON_NAME][GEOGRAPHIC_DATA]" at bounding box center [466, 379] width 378 height 38
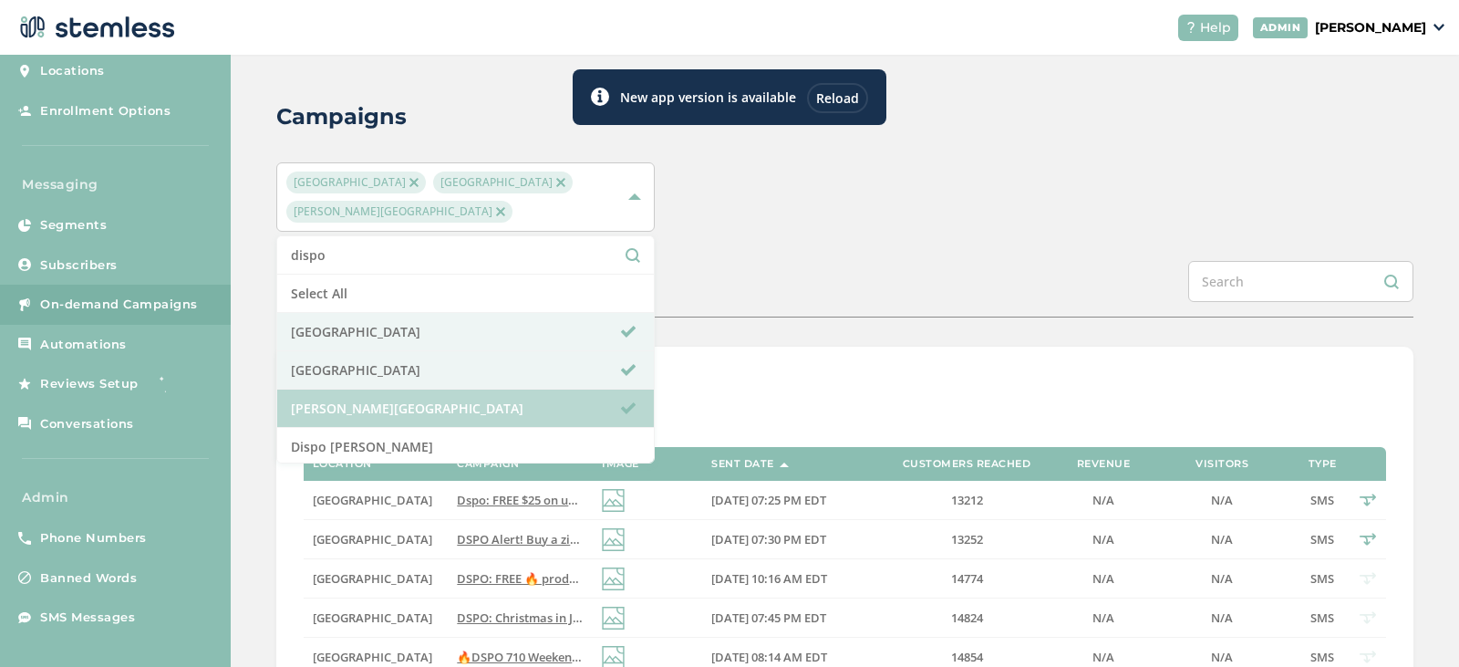
click at [439, 410] on li "[PERSON_NAME][GEOGRAPHIC_DATA]" at bounding box center [466, 408] width 378 height 38
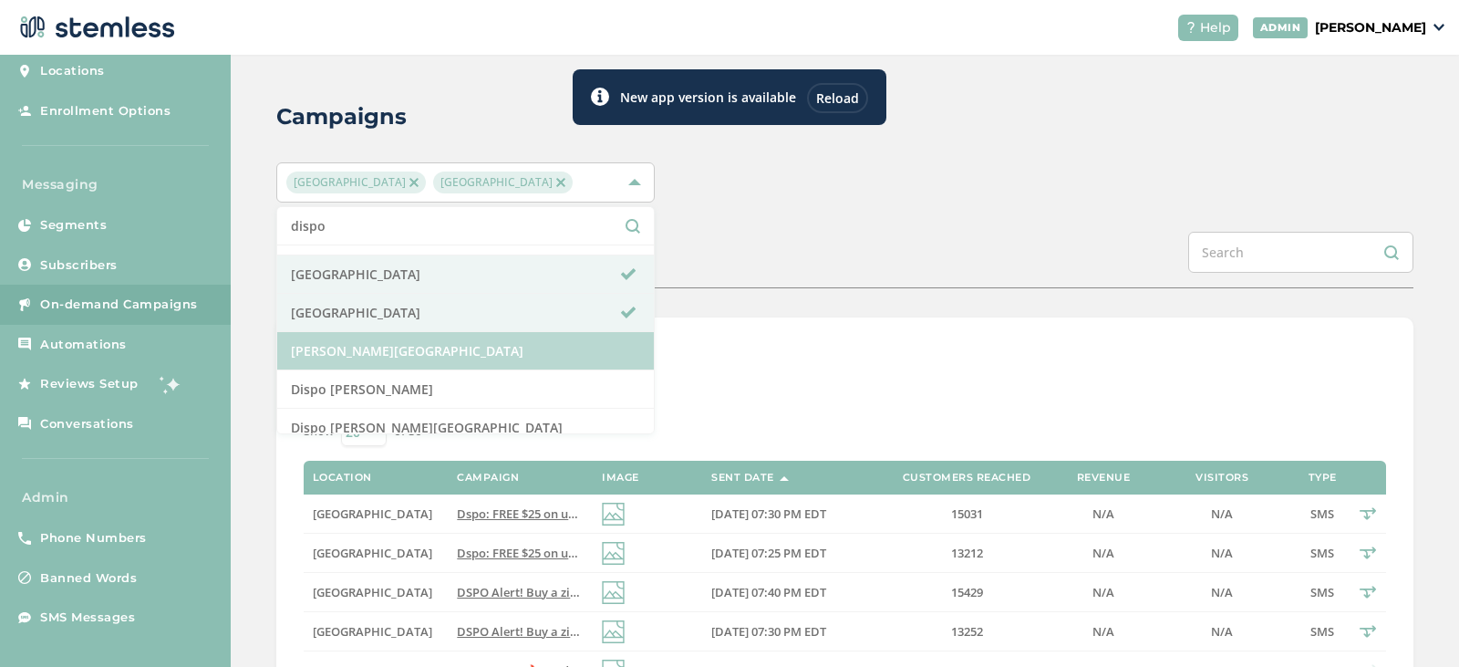
scroll to position [41, 0]
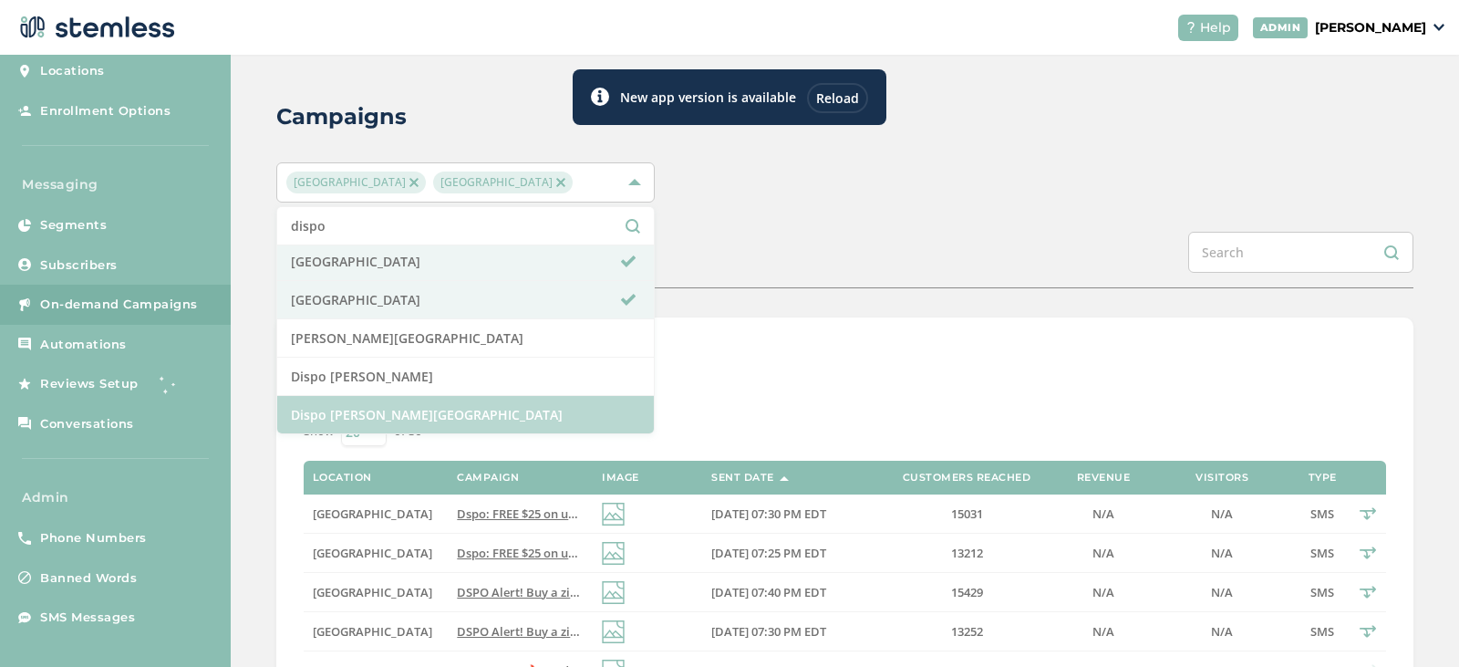
click at [461, 410] on li "Dispo [PERSON_NAME][GEOGRAPHIC_DATA]" at bounding box center [466, 414] width 378 height 37
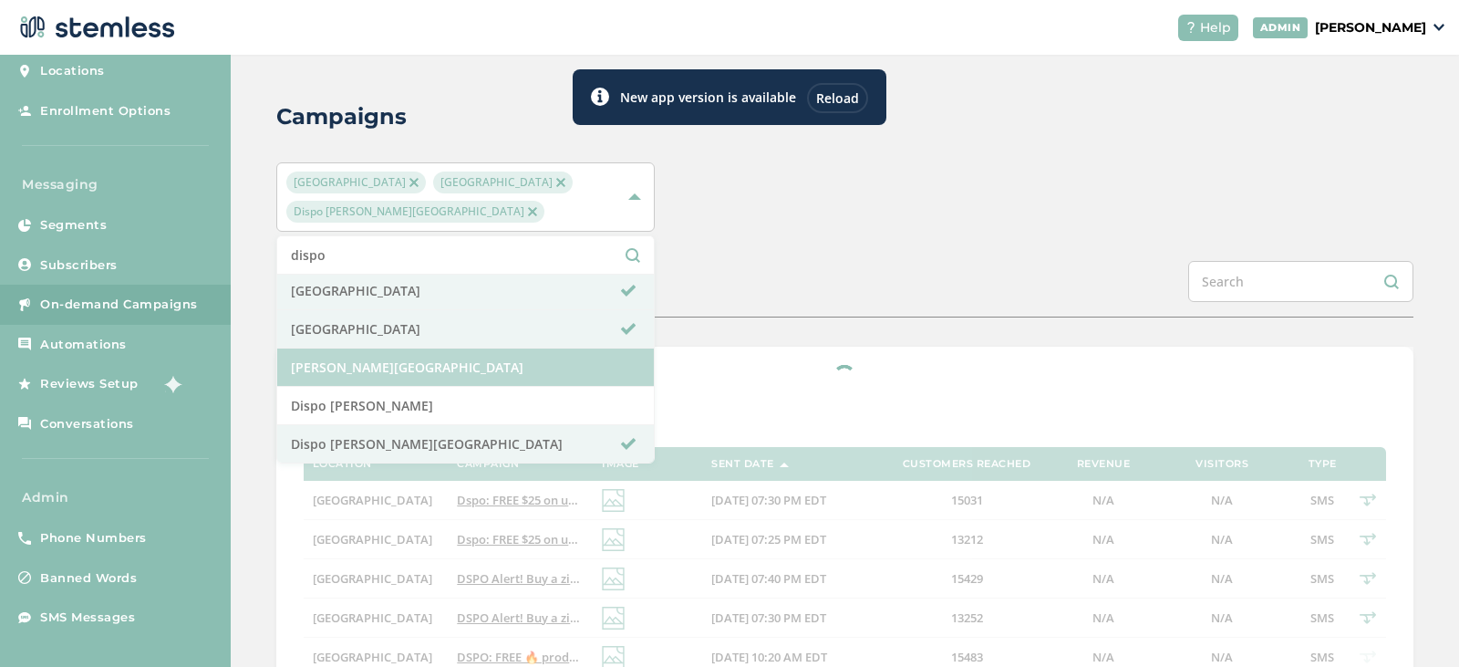
click at [462, 376] on li "[PERSON_NAME][GEOGRAPHIC_DATA]" at bounding box center [466, 367] width 378 height 38
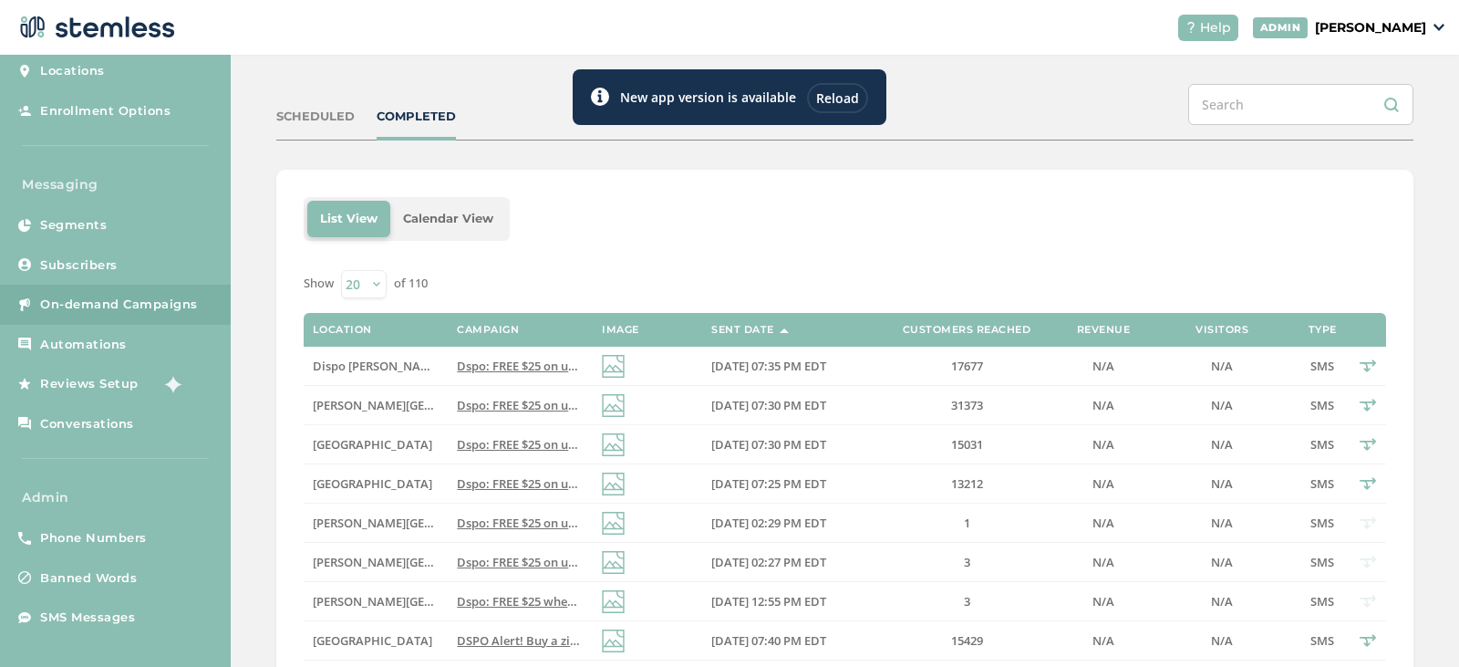
scroll to position [274, 0]
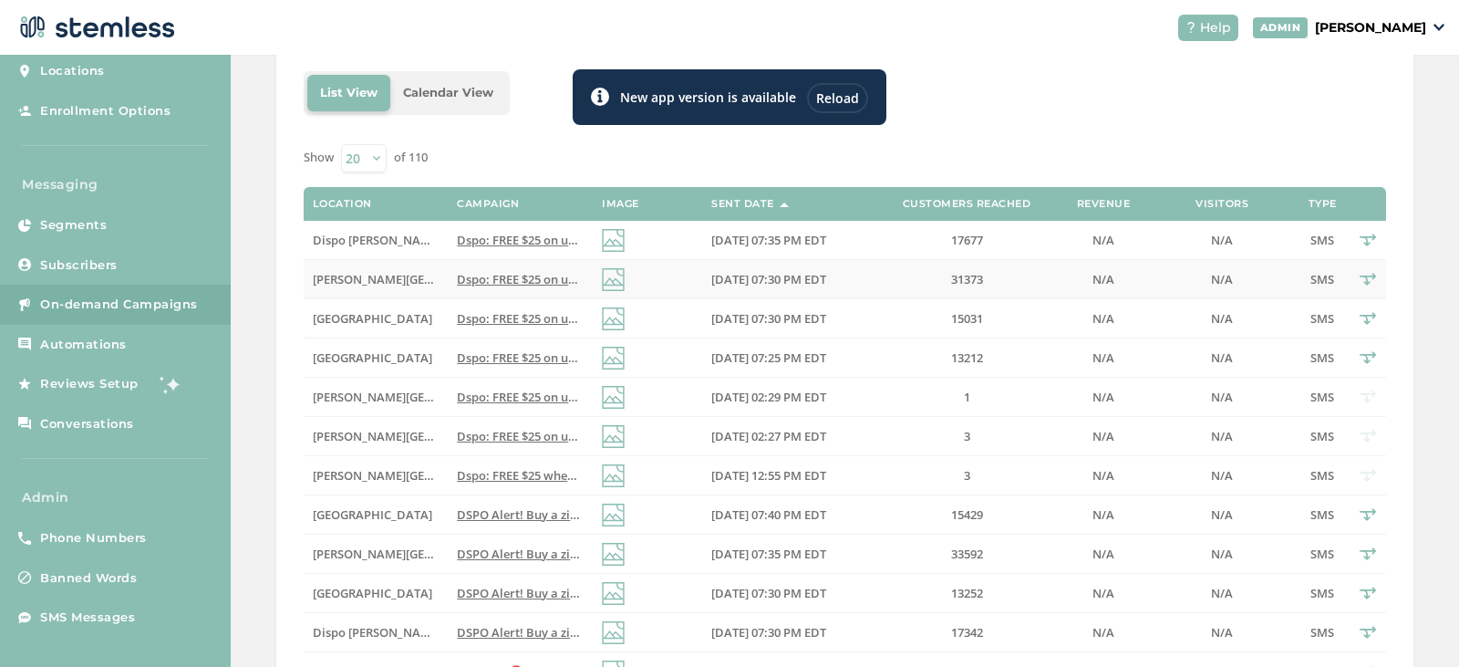
click at [506, 279] on span "Dspo: FREE $25 on us storewide! Get Mitten products at HUGE DISCOUNTS! OFFER Va…" at bounding box center [782, 279] width 651 height 16
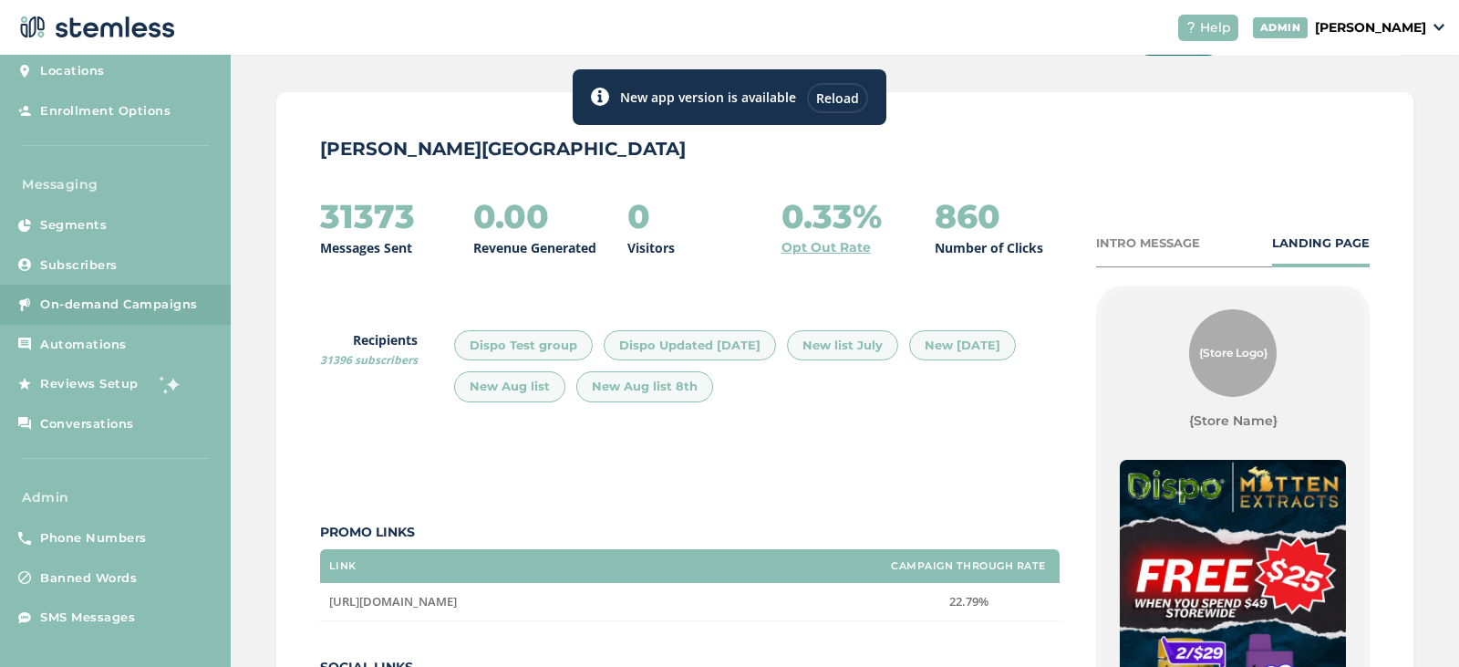
scroll to position [91, 0]
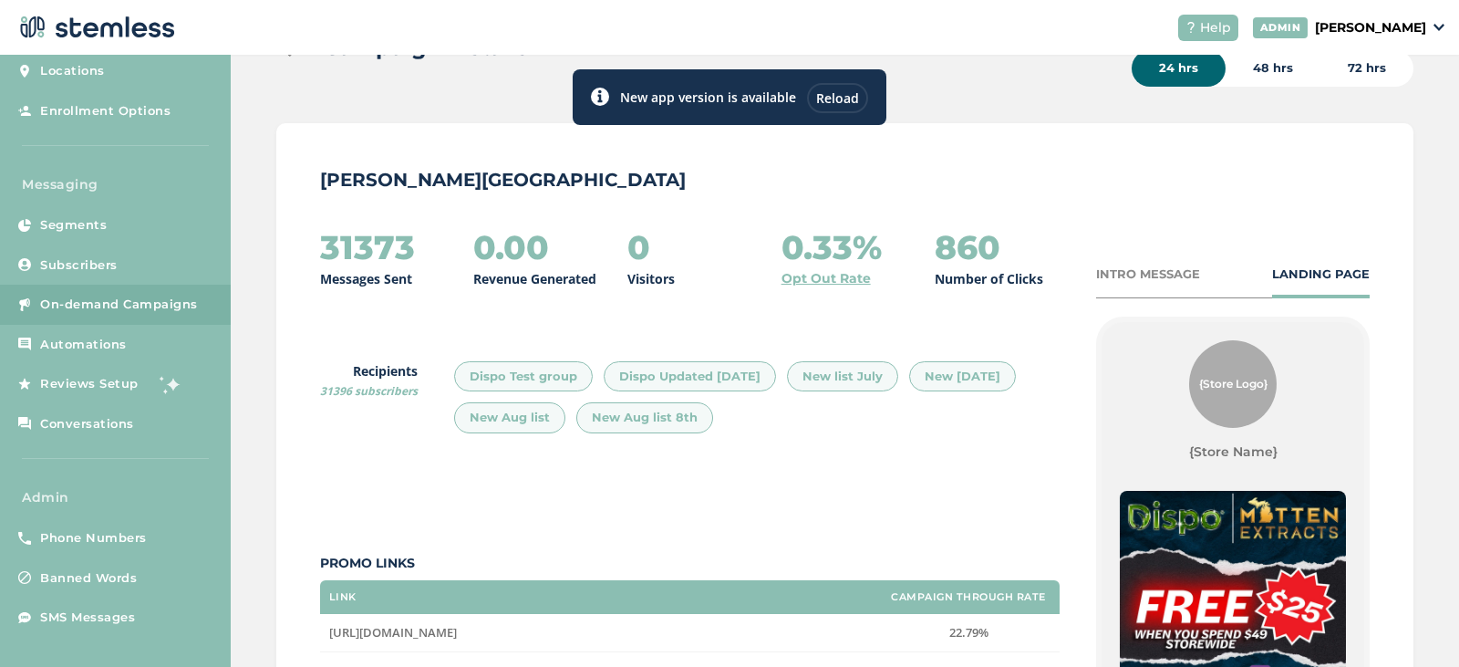
click at [812, 276] on link "Opt Out Rate" at bounding box center [825, 278] width 89 height 19
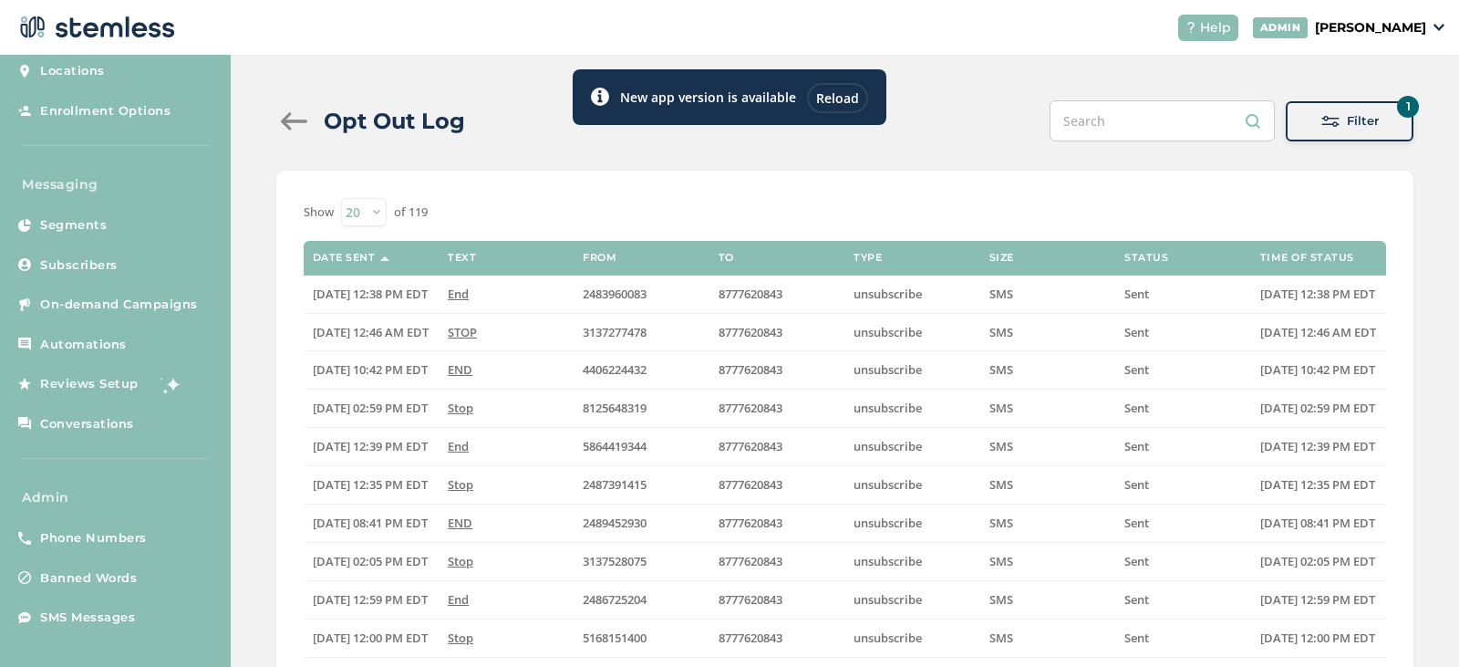
click at [292, 127] on div at bounding box center [294, 121] width 36 height 18
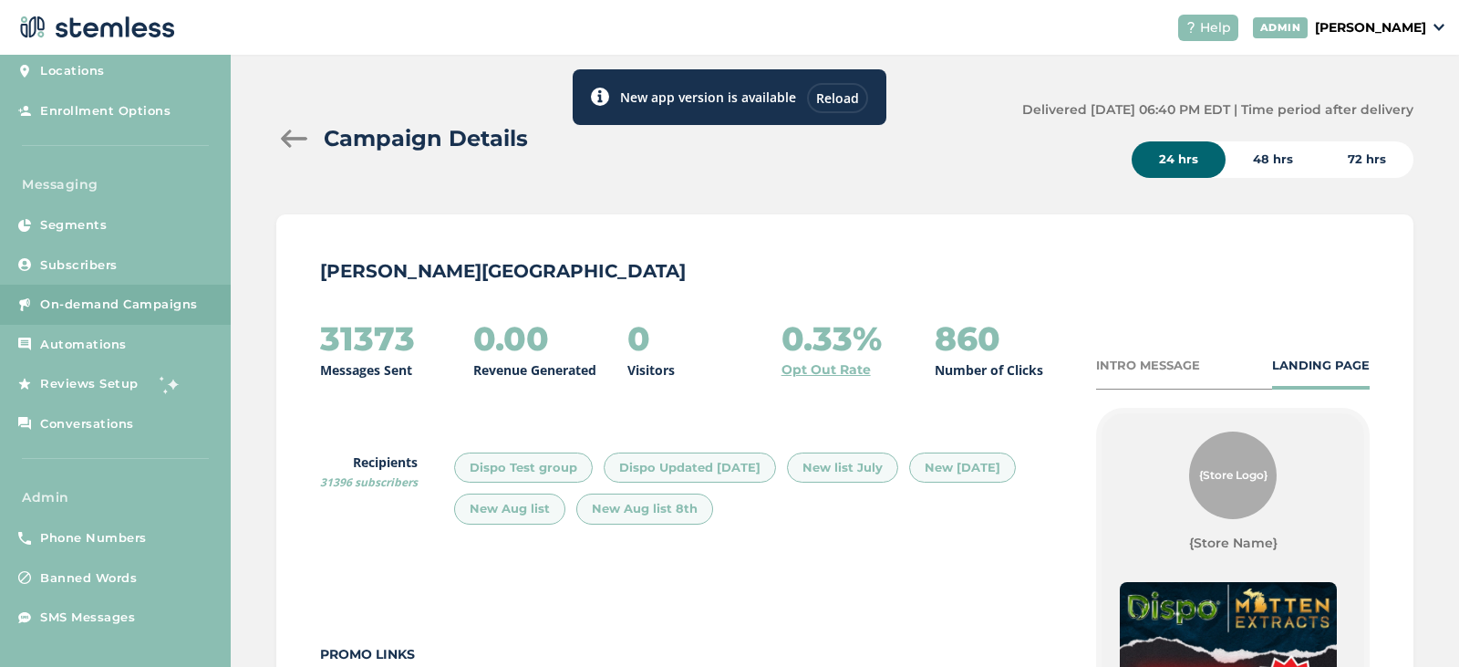
click at [719, 13] on header "Help ADMIN Koushi [PERSON_NAME]" at bounding box center [729, 27] width 1459 height 55
click at [458, 12] on header "Help ADMIN Koushi [PERSON_NAME]" at bounding box center [729, 27] width 1459 height 55
